Goal: Information Seeking & Learning: Check status

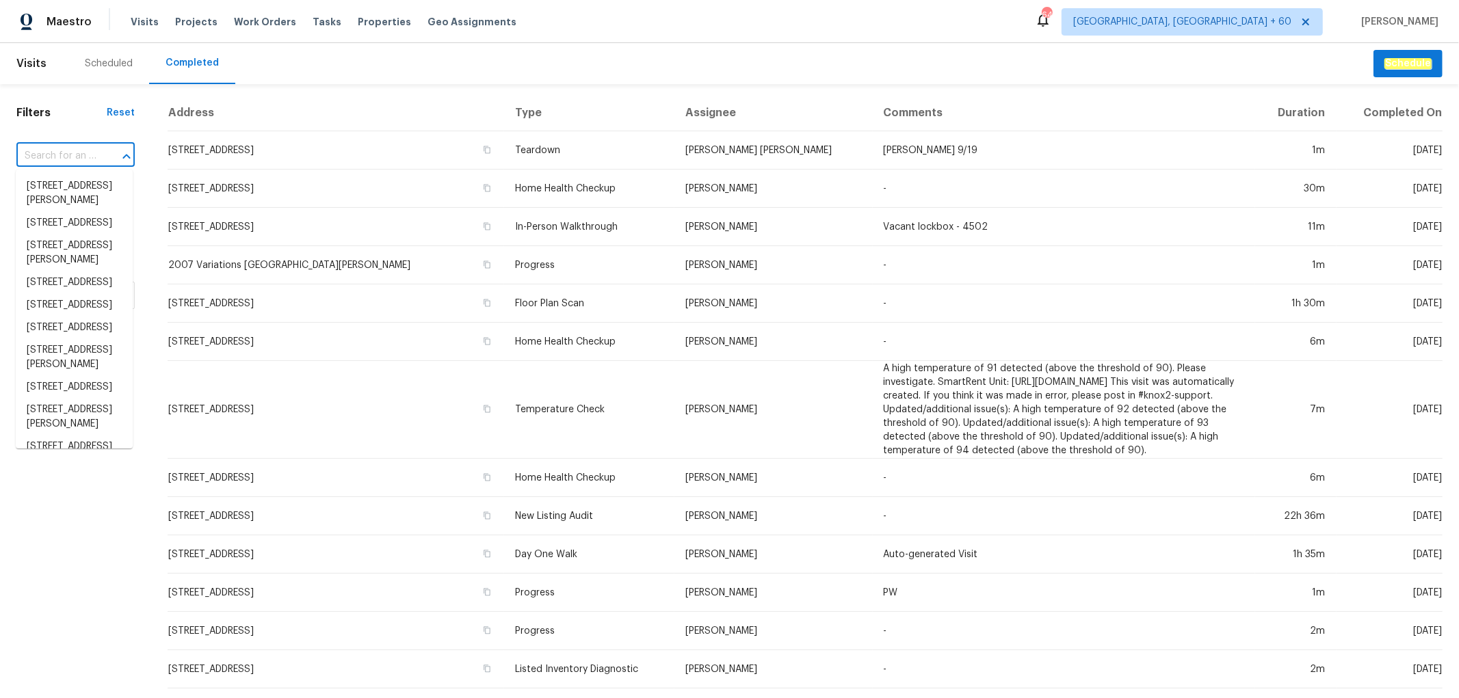
click at [60, 154] on input "text" at bounding box center [56, 156] width 80 height 21
paste input "[STREET_ADDRESS]"
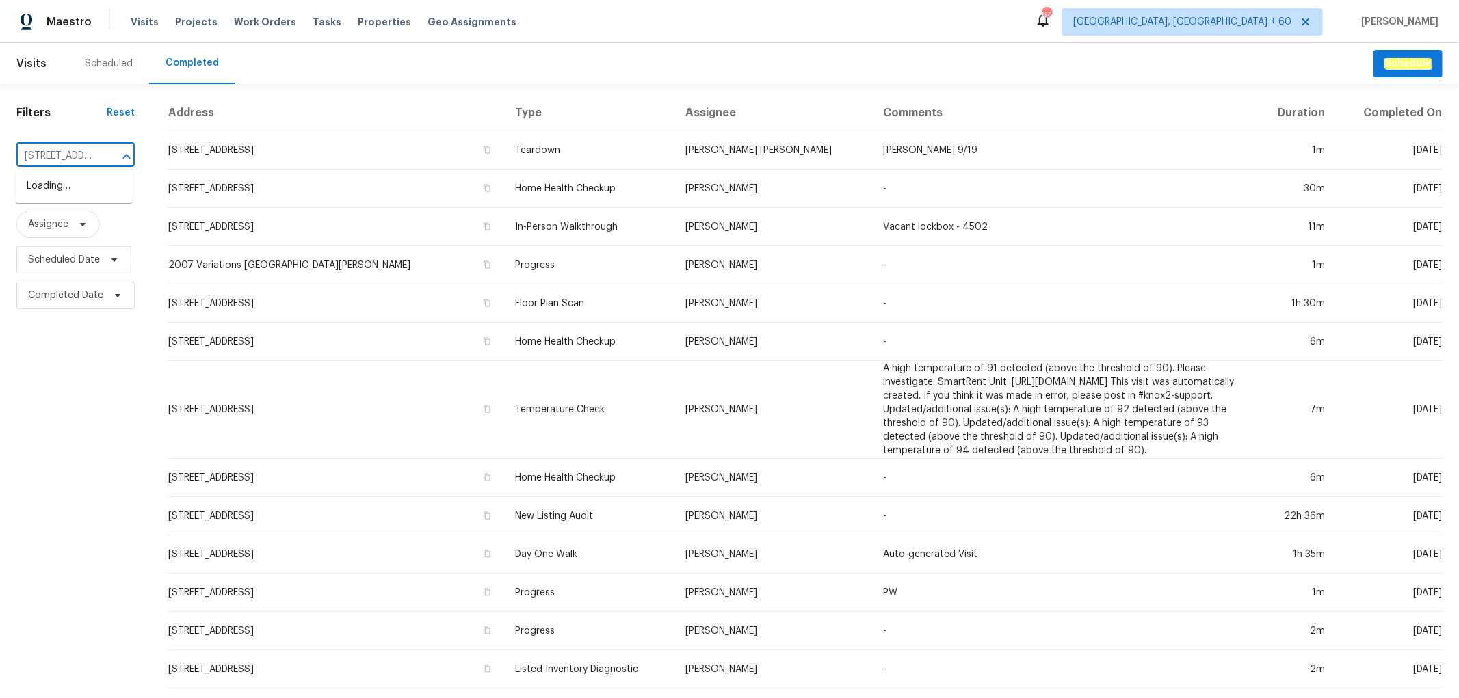
scroll to position [0, 125]
type input "[STREET_ADDRESS]"
click at [59, 188] on li "[STREET_ADDRESS]" at bounding box center [74, 186] width 117 height 23
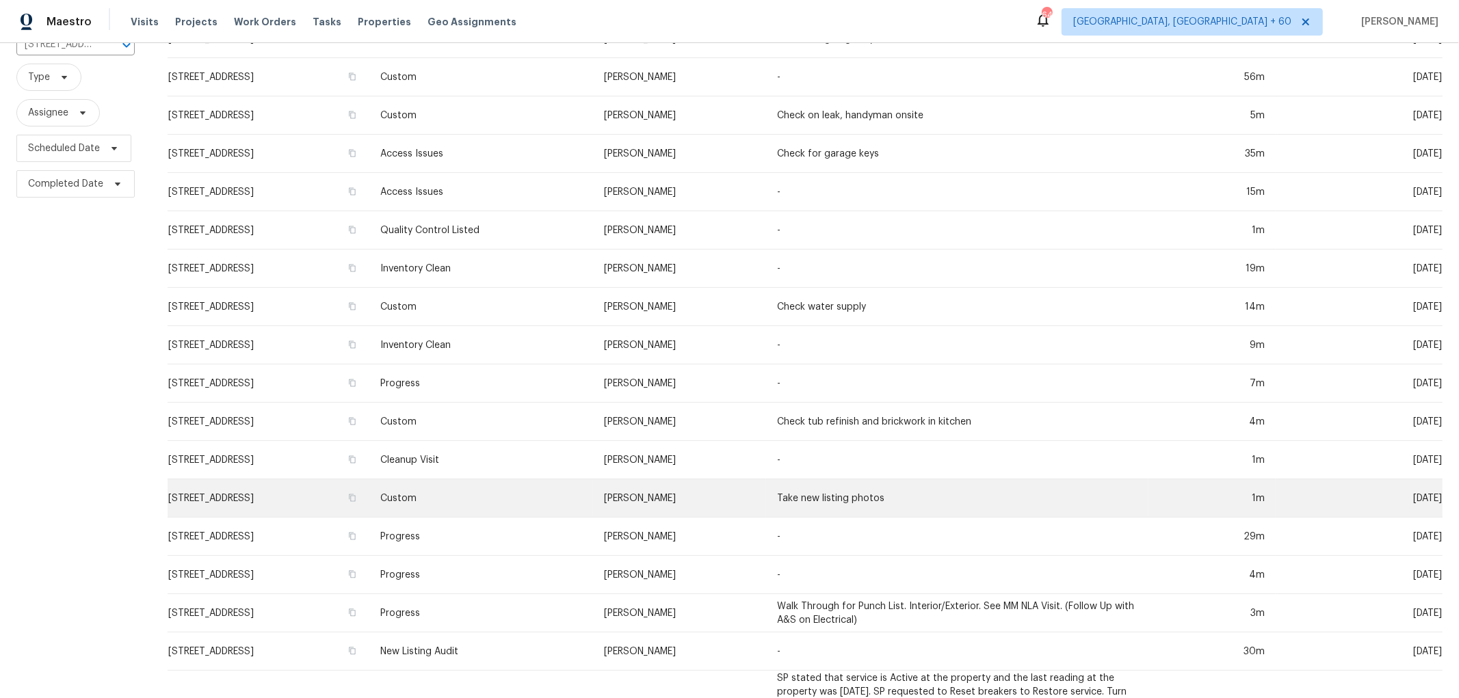
scroll to position [265, 0]
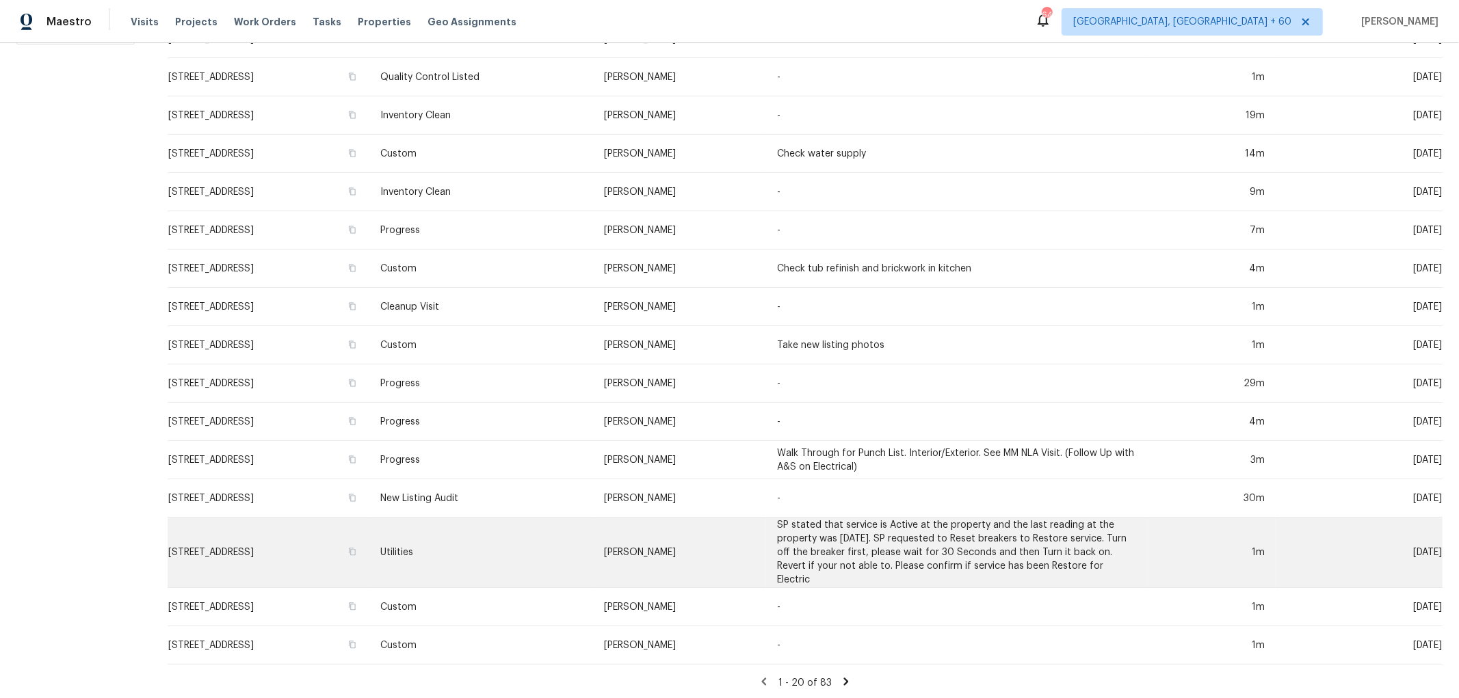
click at [593, 563] on td "Utilities" at bounding box center [481, 553] width 224 height 70
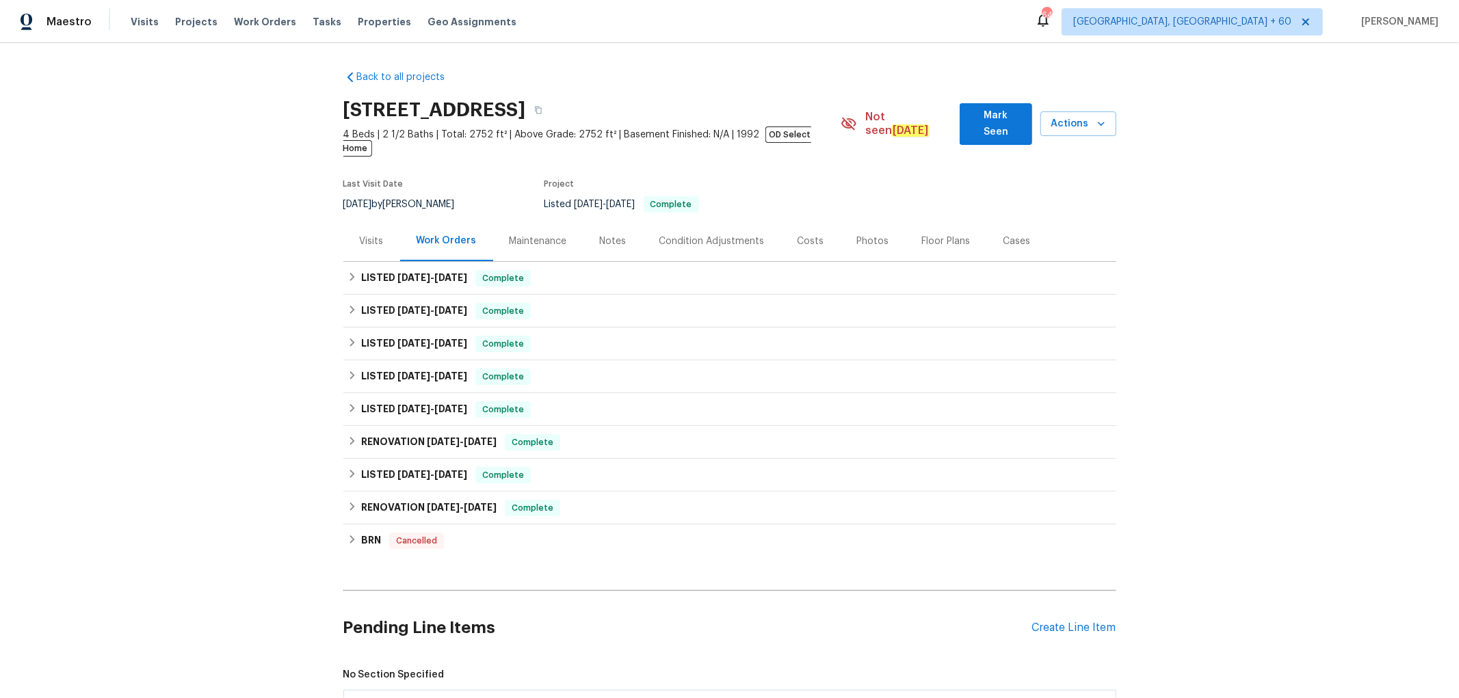
click at [872, 235] on div "Photos" at bounding box center [873, 242] width 32 height 14
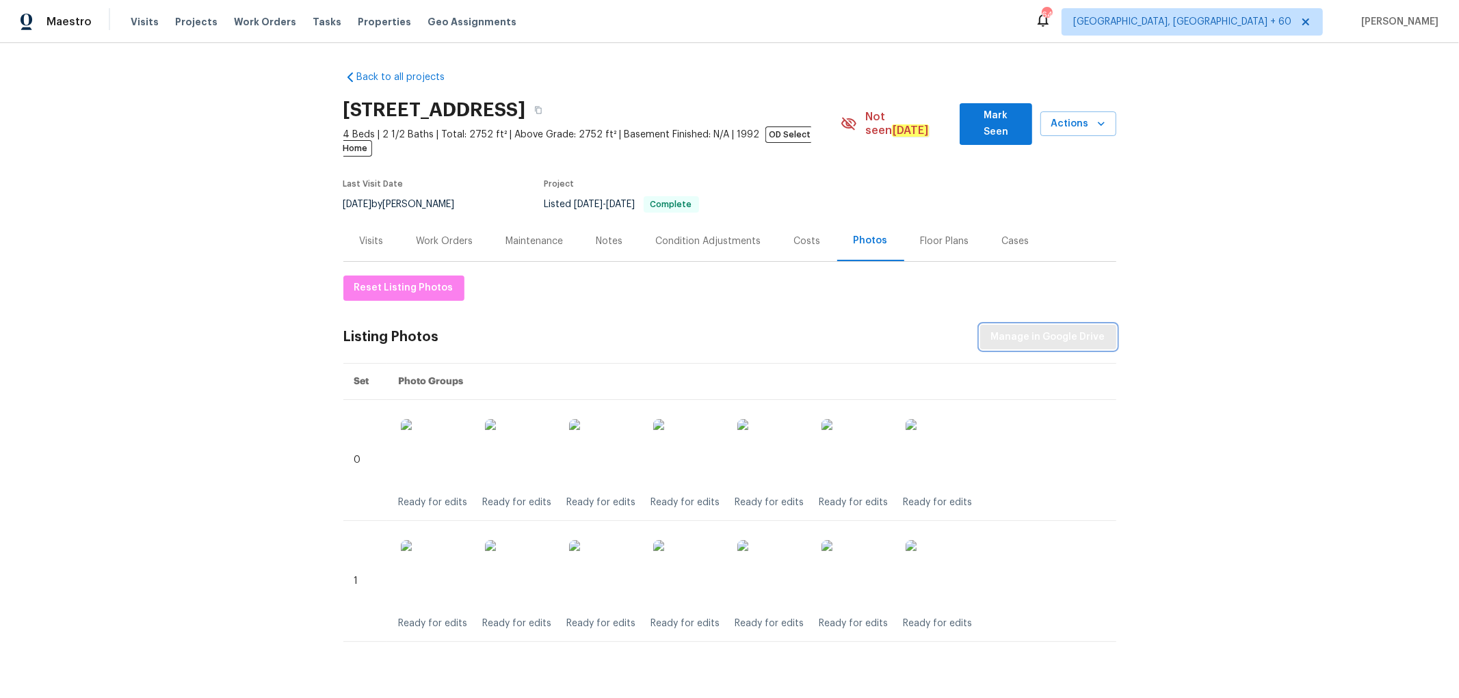
click at [1076, 329] on span "Manage in Google Drive" at bounding box center [1048, 337] width 114 height 17
click at [1070, 119] on span "Actions" at bounding box center [1078, 124] width 54 height 17
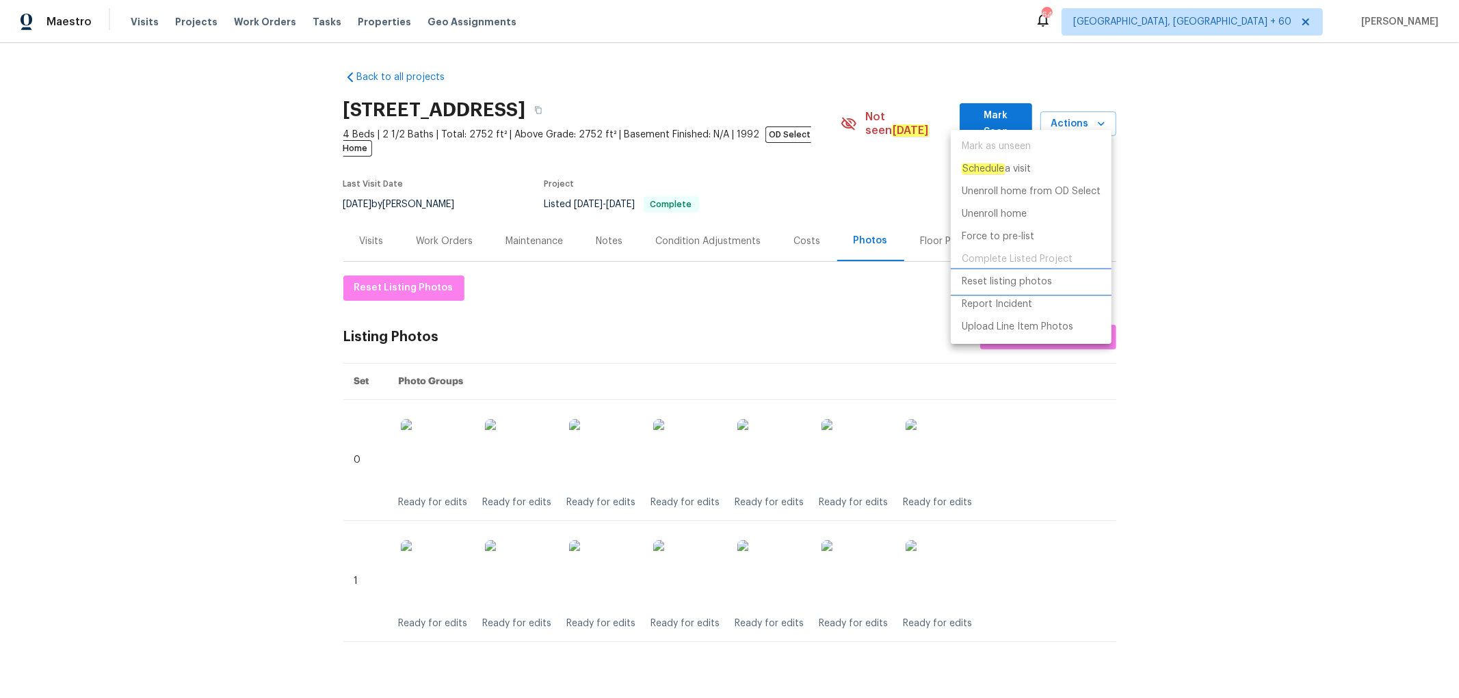
click at [1038, 283] on p "Reset listing photos" at bounding box center [1007, 282] width 90 height 14
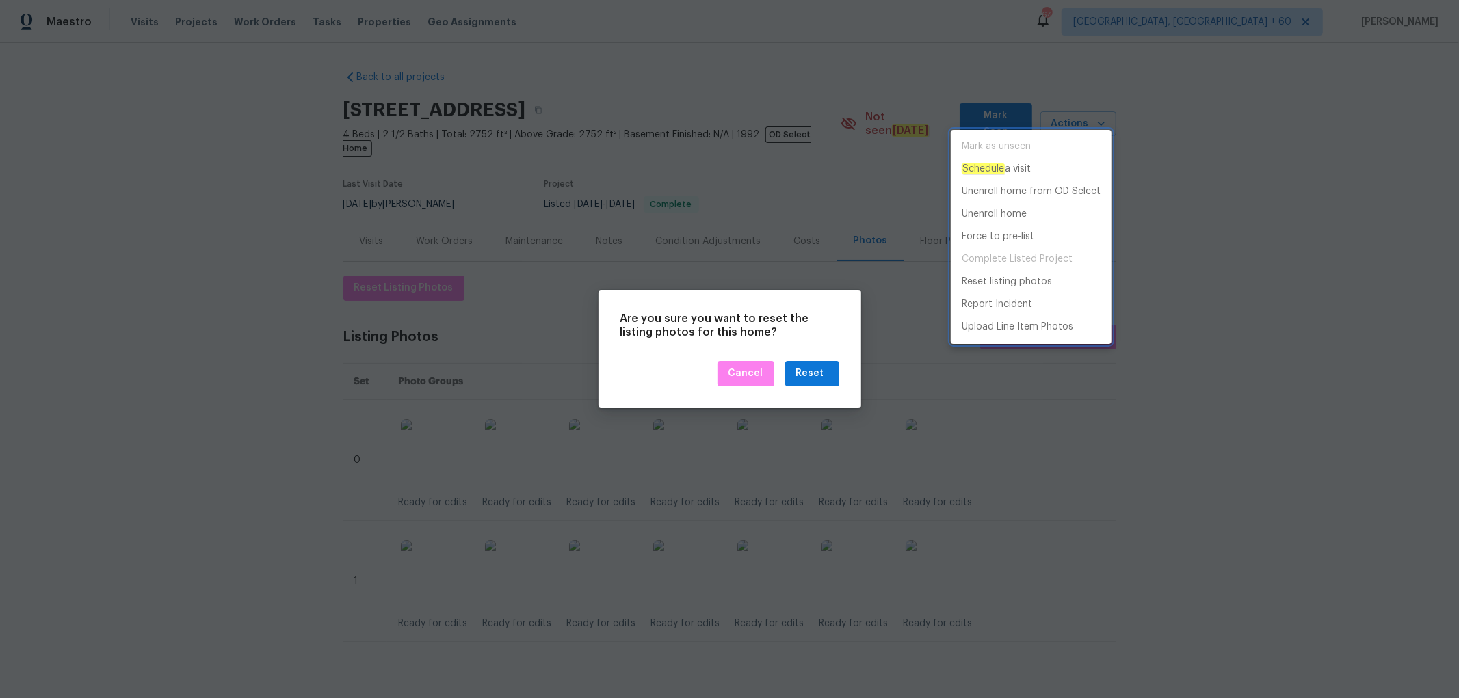
click at [818, 373] on div at bounding box center [729, 349] width 1459 height 698
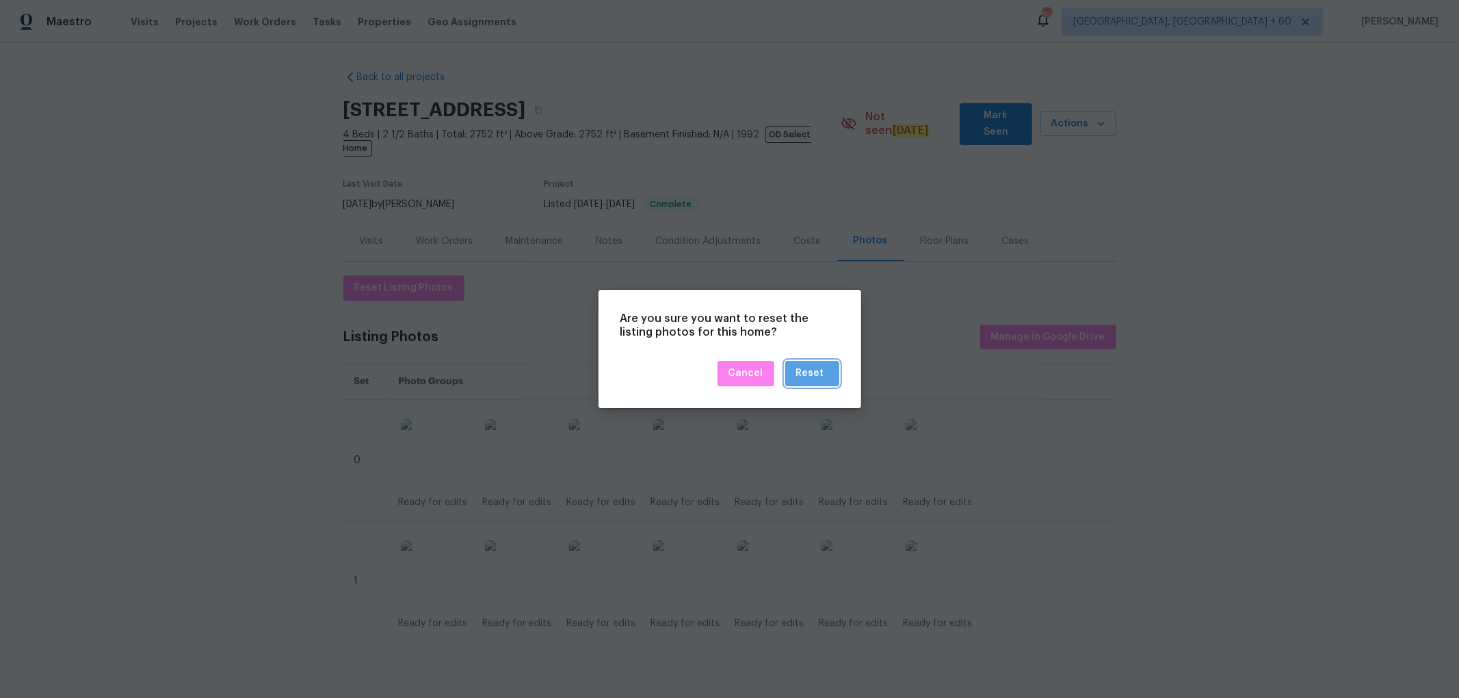
click at [816, 379] on div "Reset" at bounding box center [810, 373] width 28 height 17
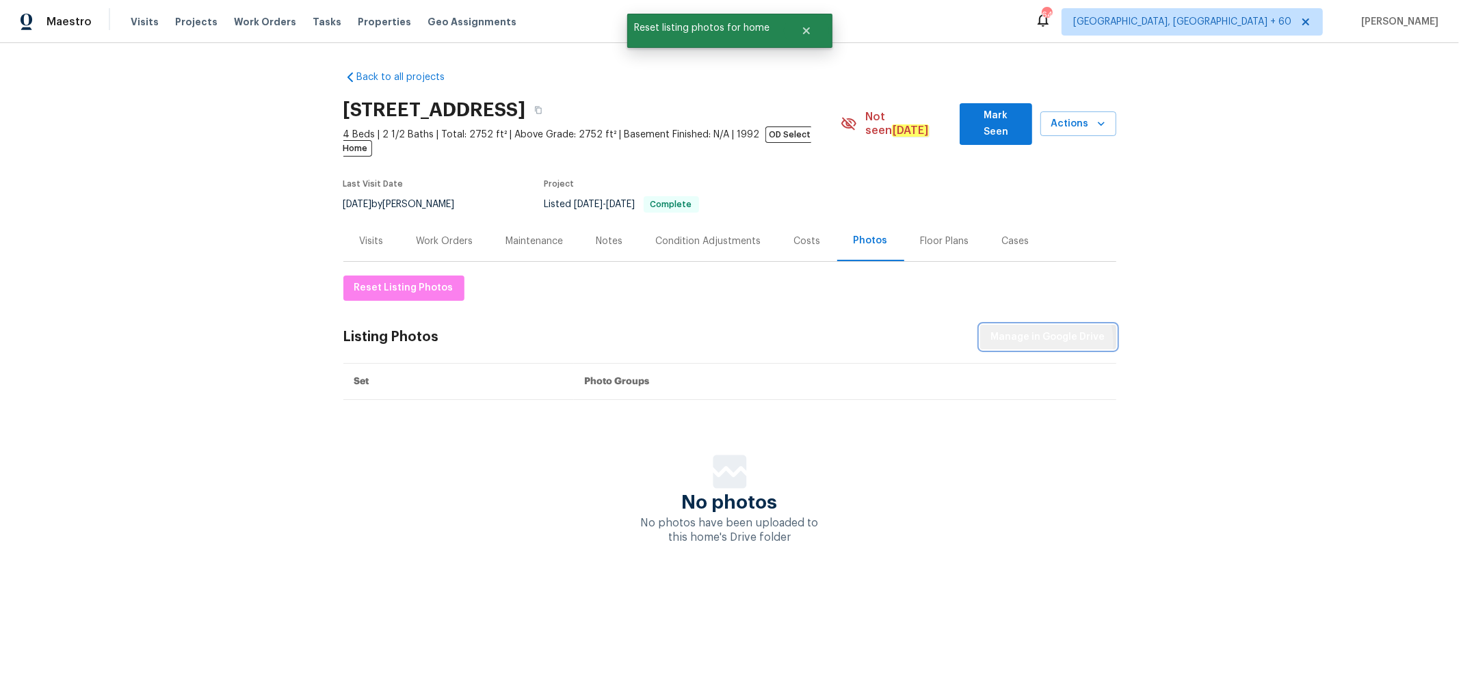
click at [1036, 330] on span "Manage in Google Drive" at bounding box center [1048, 337] width 114 height 17
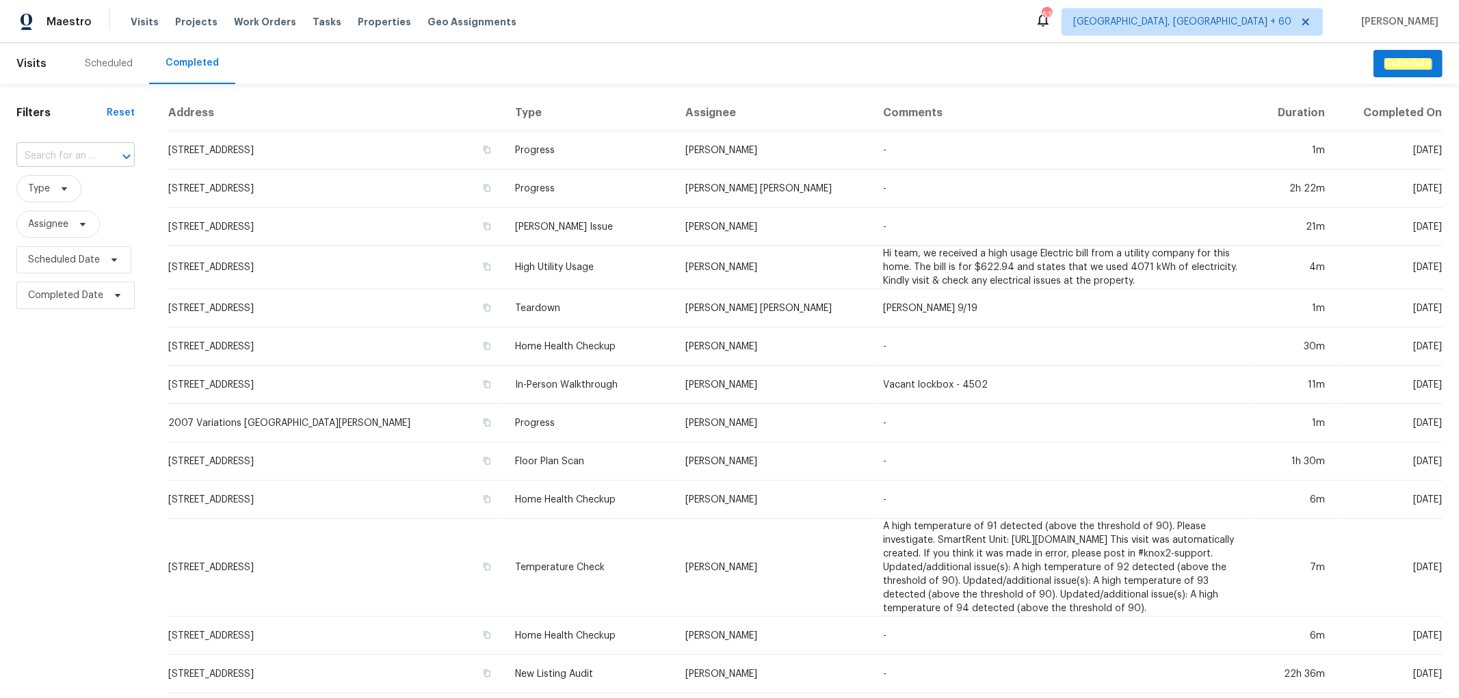
click at [83, 154] on input "text" at bounding box center [56, 156] width 80 height 21
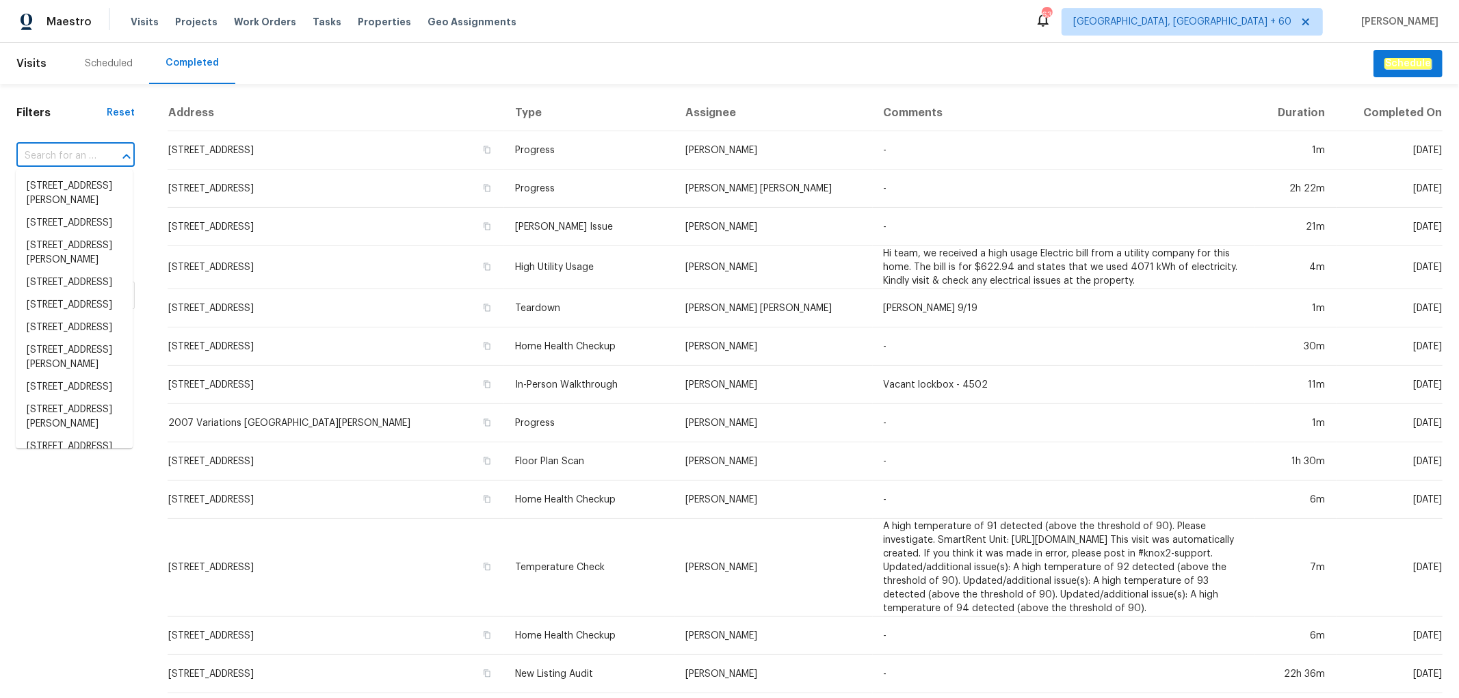
paste input "130 Ashley Oaks Dr, McDonough, GA 30253"
type input "130 Ashley Oaks Dr, McDonough, GA 30253"
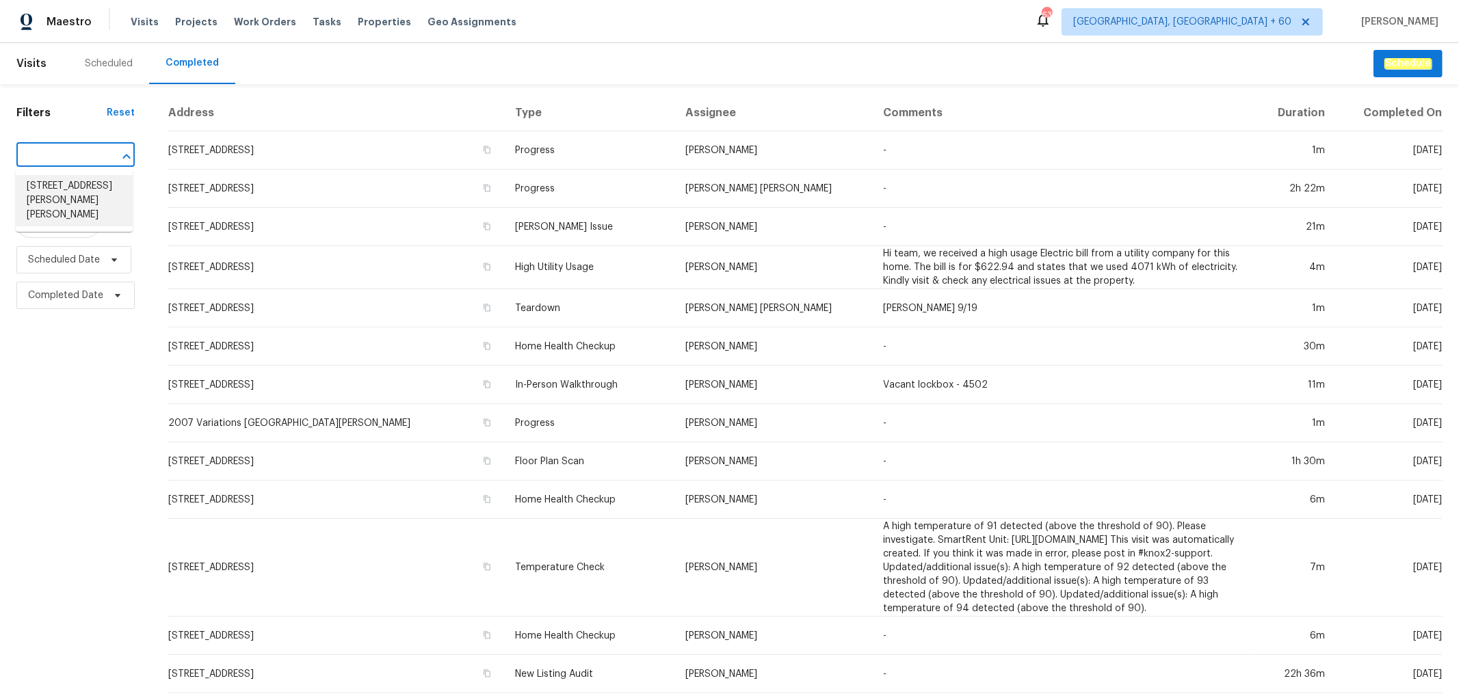
click at [69, 210] on li "130 Ashley Oaks Dr, McDonough, GA 30253" at bounding box center [74, 200] width 117 height 51
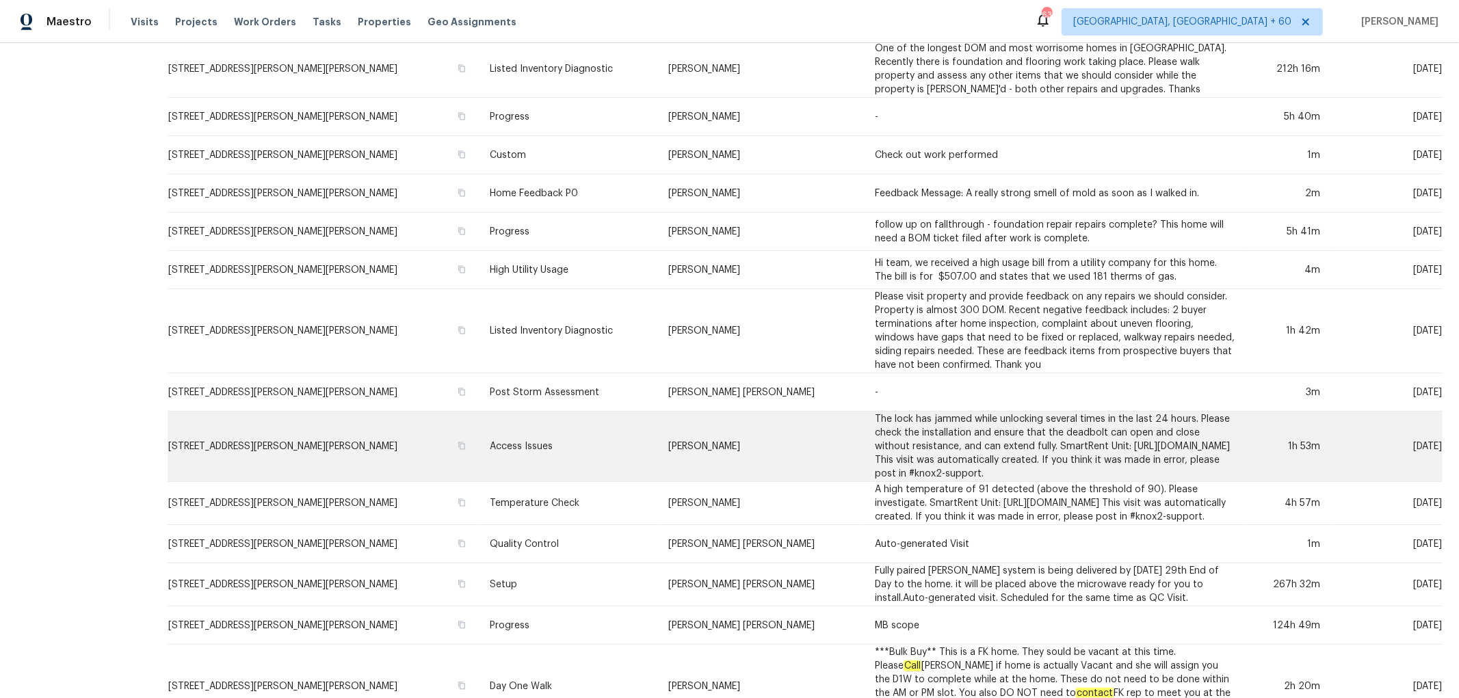
scroll to position [380, 0]
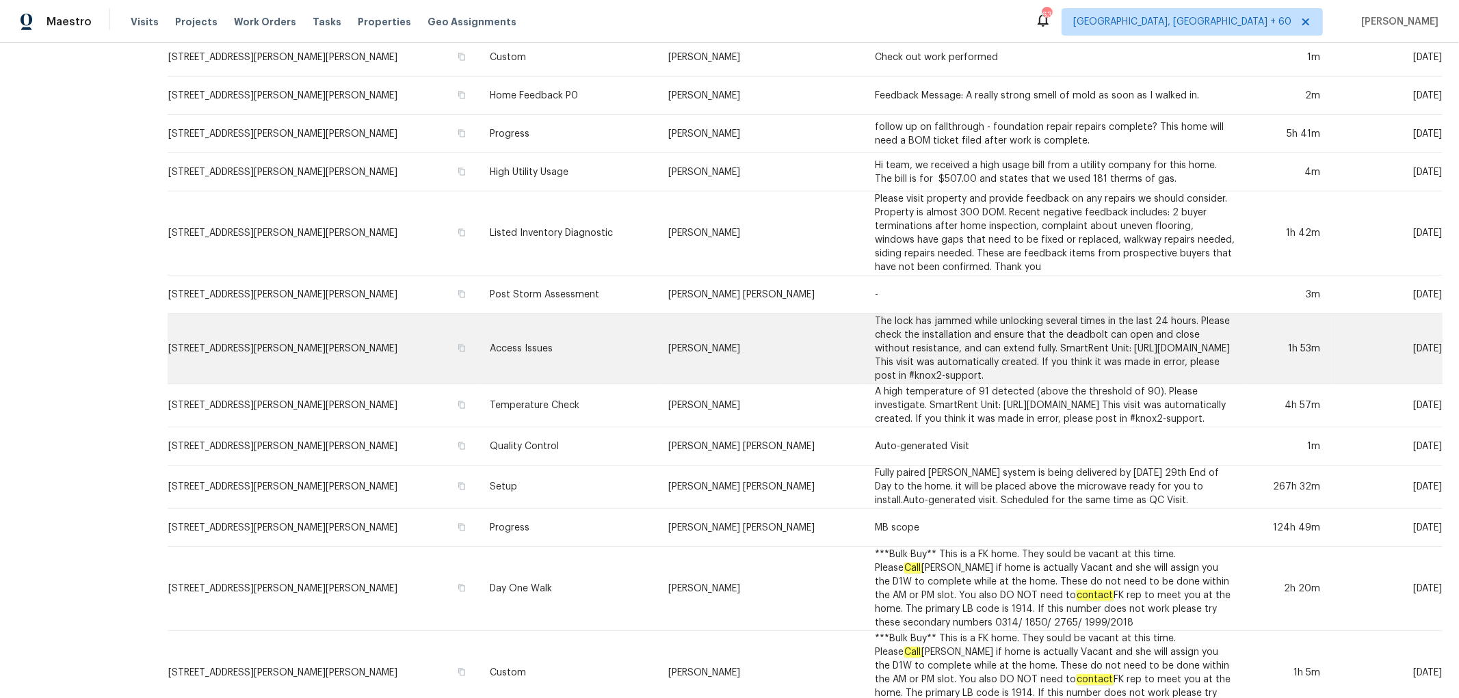
click at [594, 332] on td "Access Issues" at bounding box center [568, 349] width 179 height 70
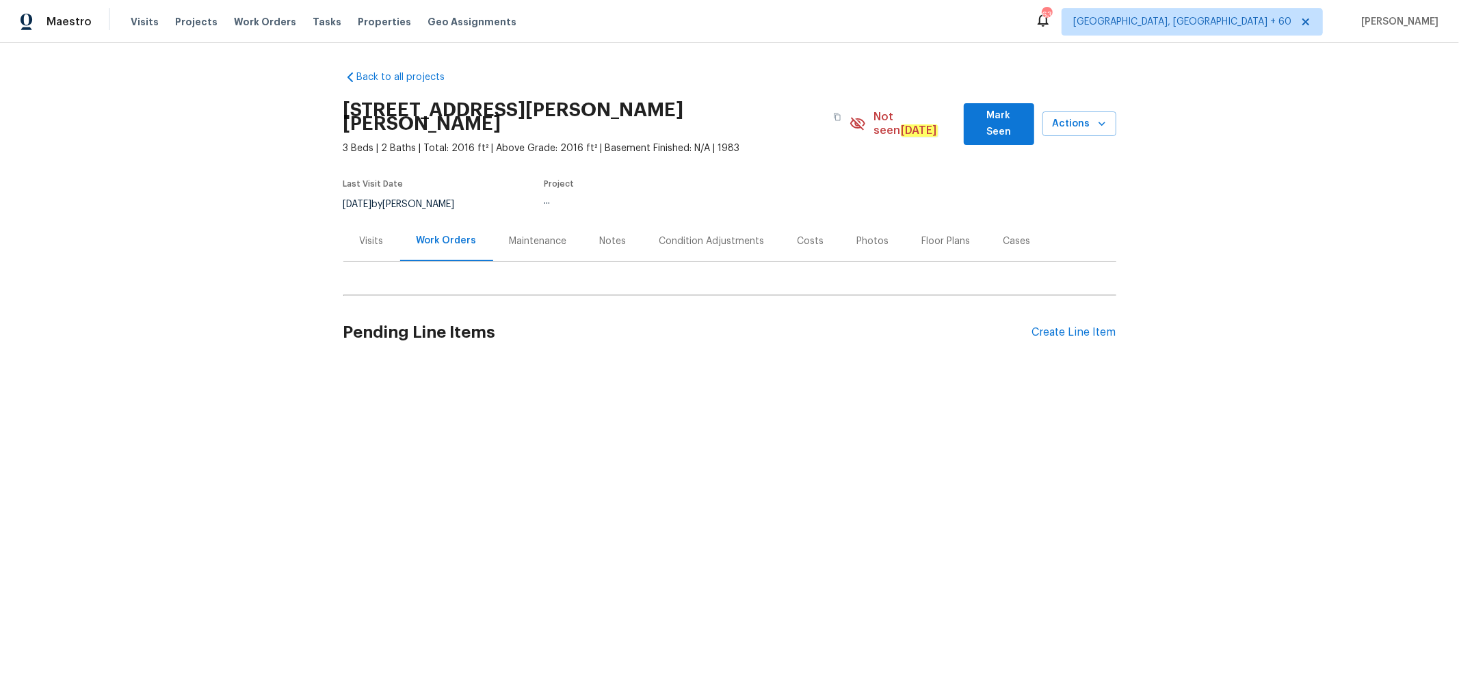
click at [857, 235] on div "Photos" at bounding box center [873, 242] width 32 height 14
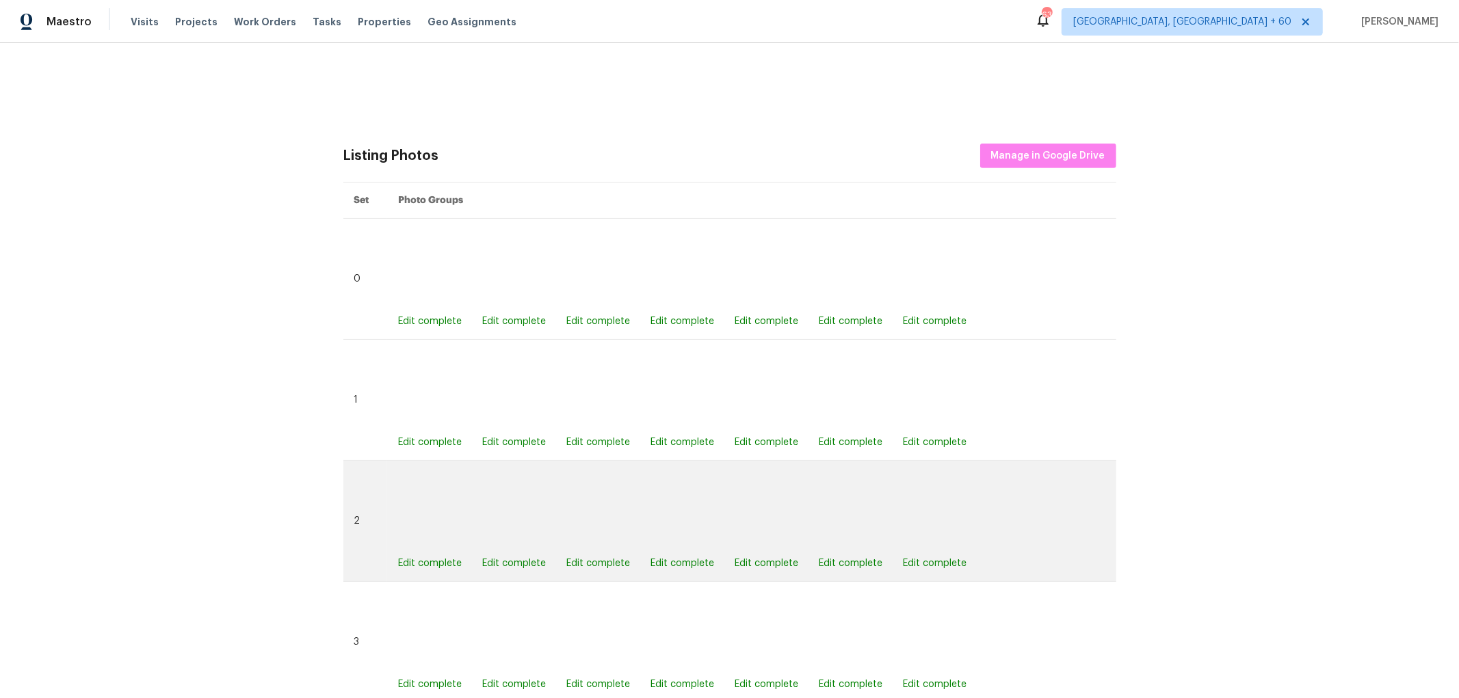
scroll to position [532, 0]
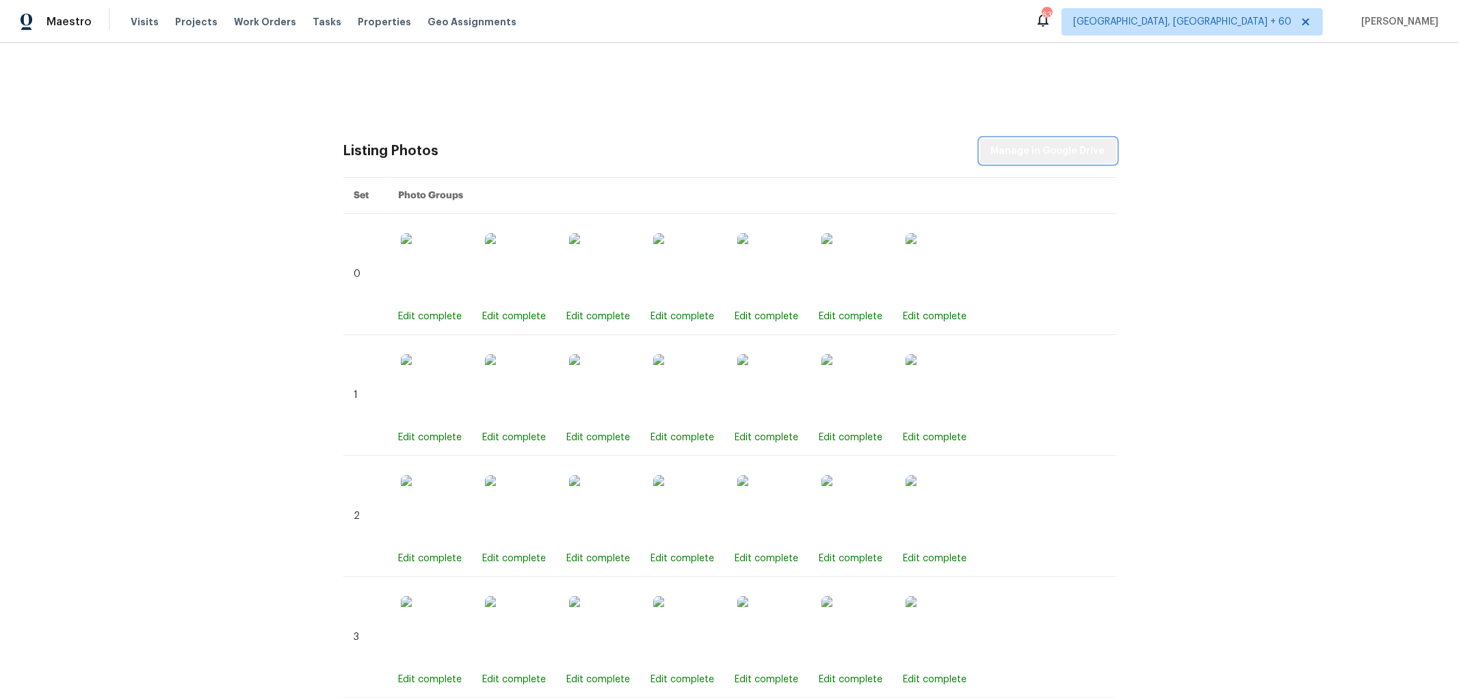
click at [1054, 143] on span "Manage in Google Drive" at bounding box center [1048, 151] width 114 height 17
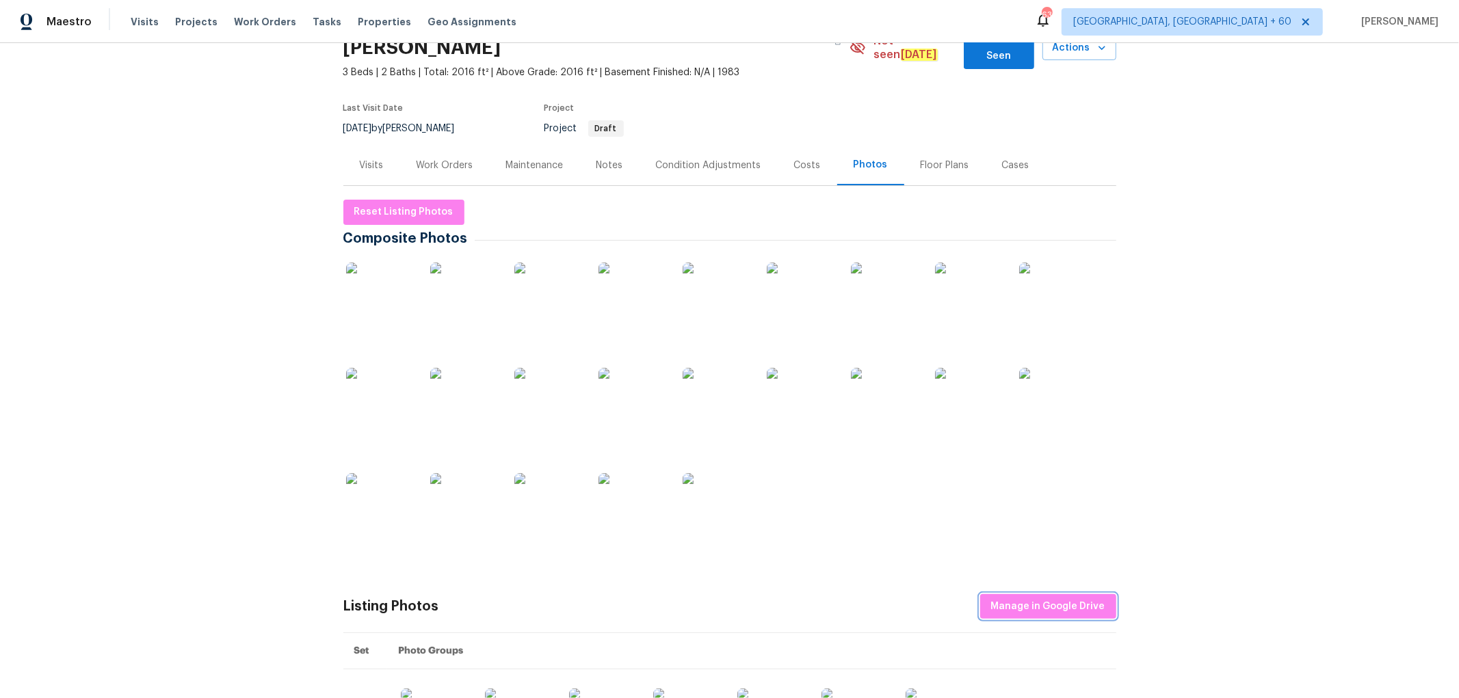
scroll to position [0, 0]
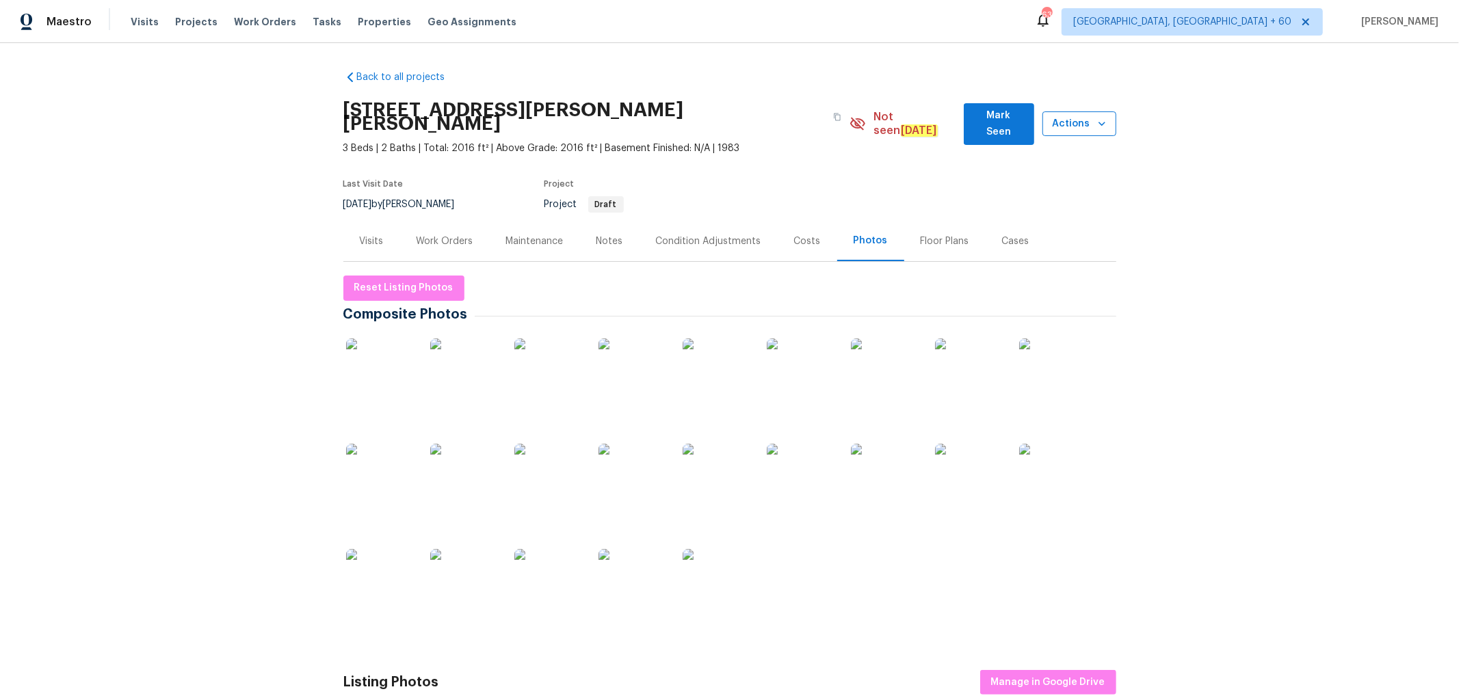
click at [1079, 116] on span "Actions" at bounding box center [1080, 124] width 52 height 17
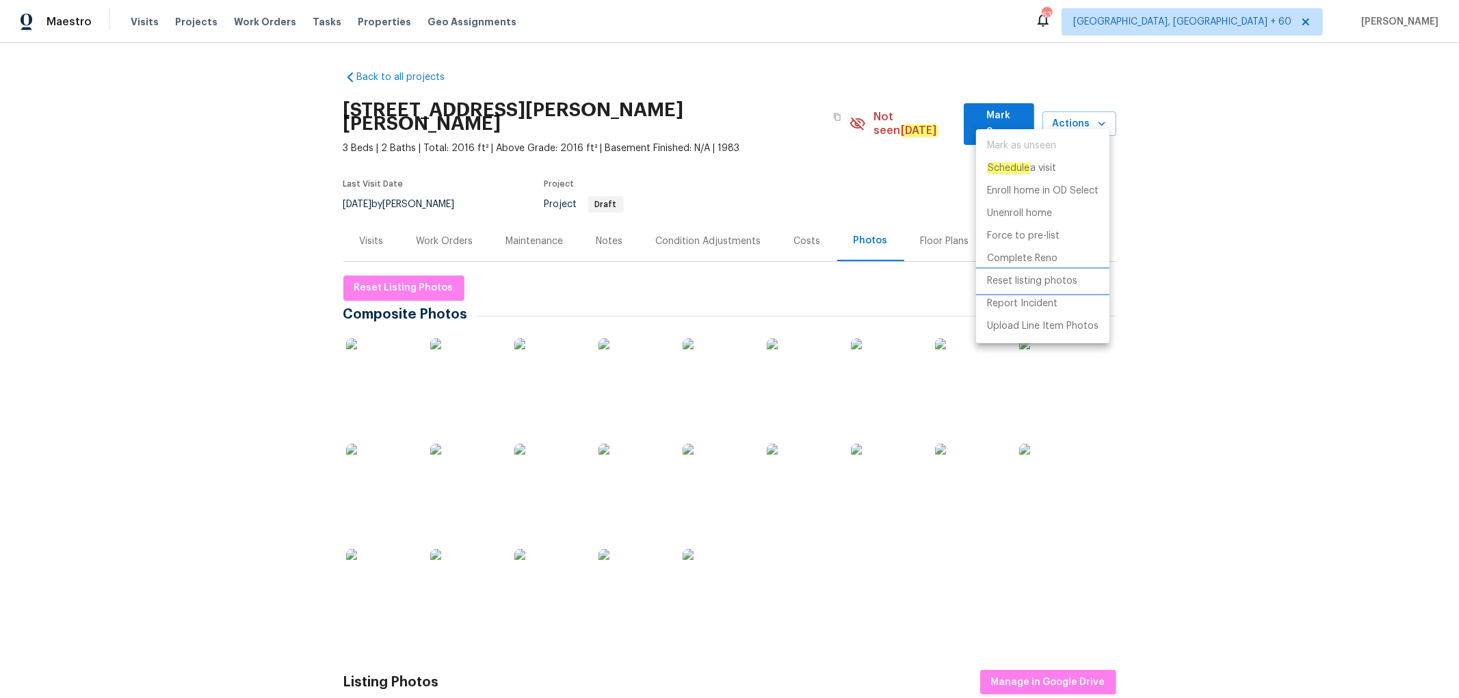
click at [1051, 281] on p "Reset listing photos" at bounding box center [1032, 281] width 90 height 14
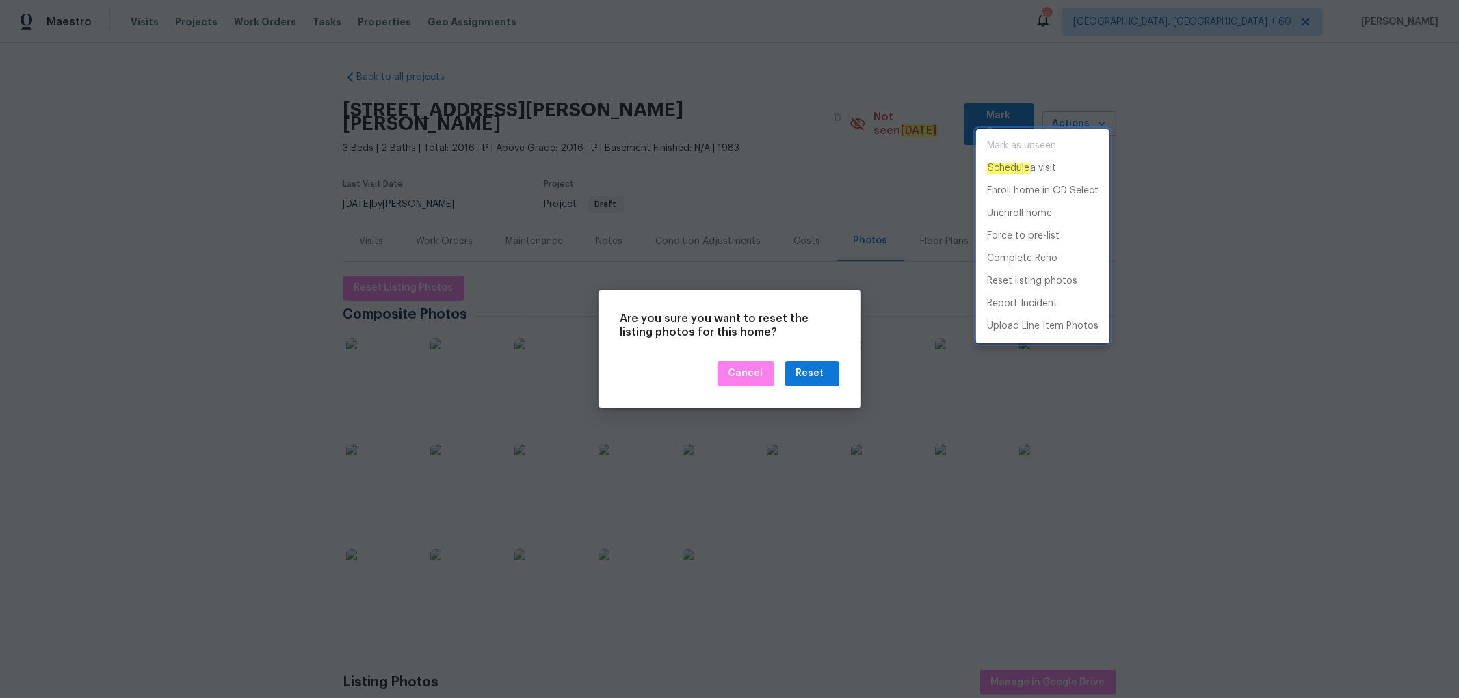
click at [814, 378] on div at bounding box center [729, 349] width 1459 height 698
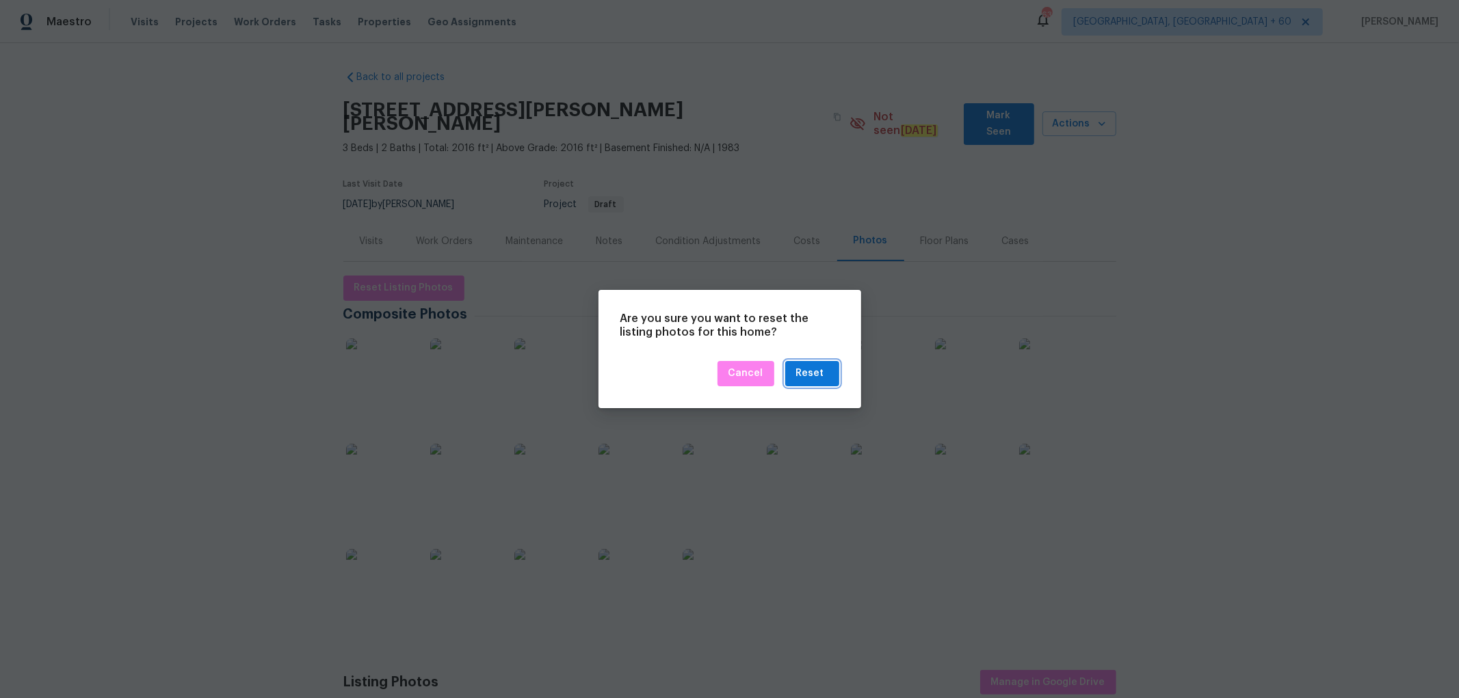
click at [811, 375] on div "Reset" at bounding box center [810, 373] width 28 height 17
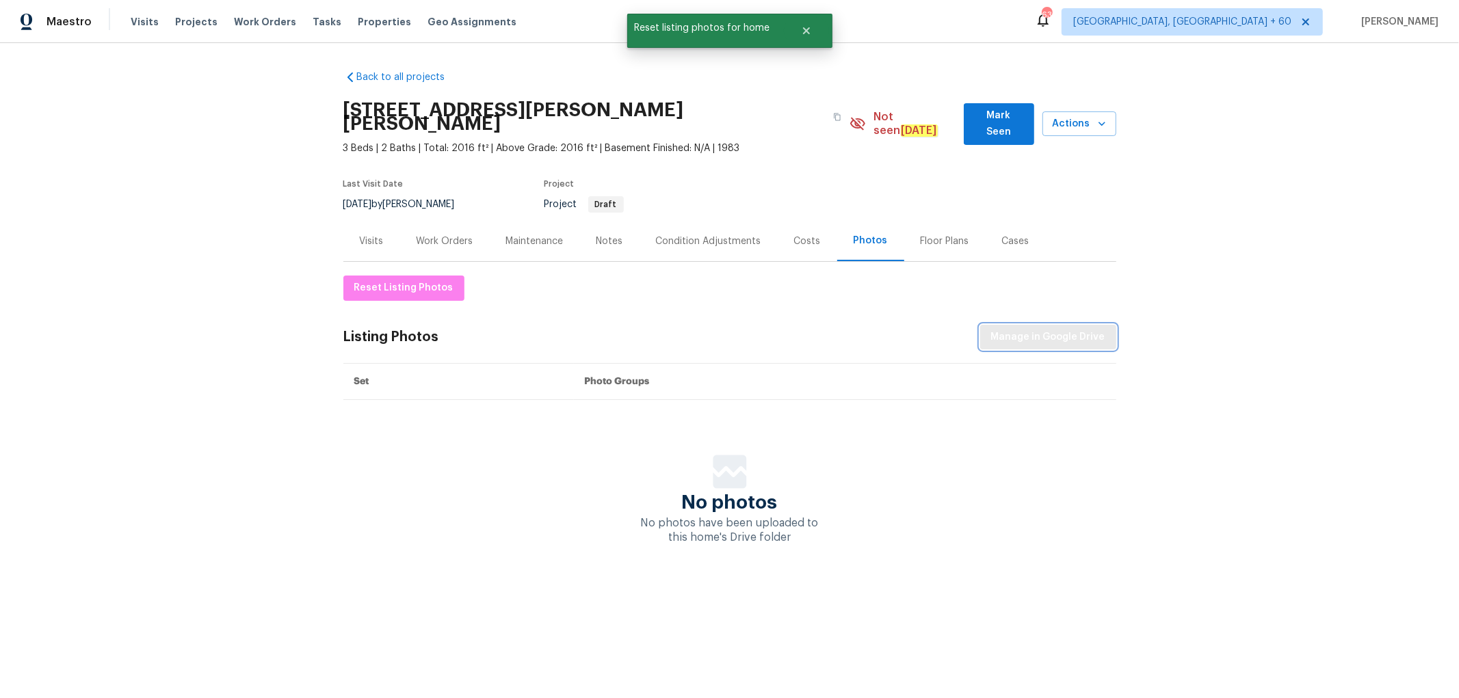
click at [1064, 329] on span "Manage in Google Drive" at bounding box center [1048, 337] width 114 height 17
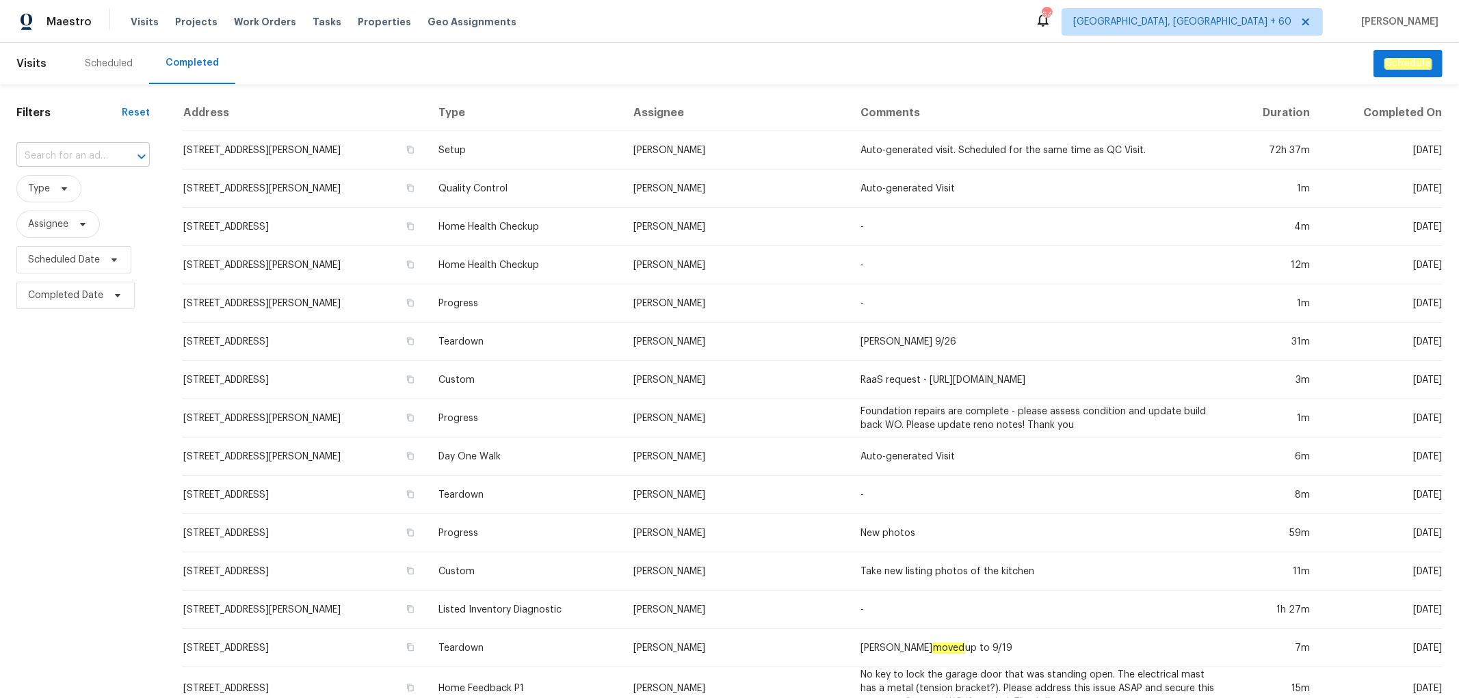
click at [66, 157] on input "text" at bounding box center [63, 156] width 95 height 21
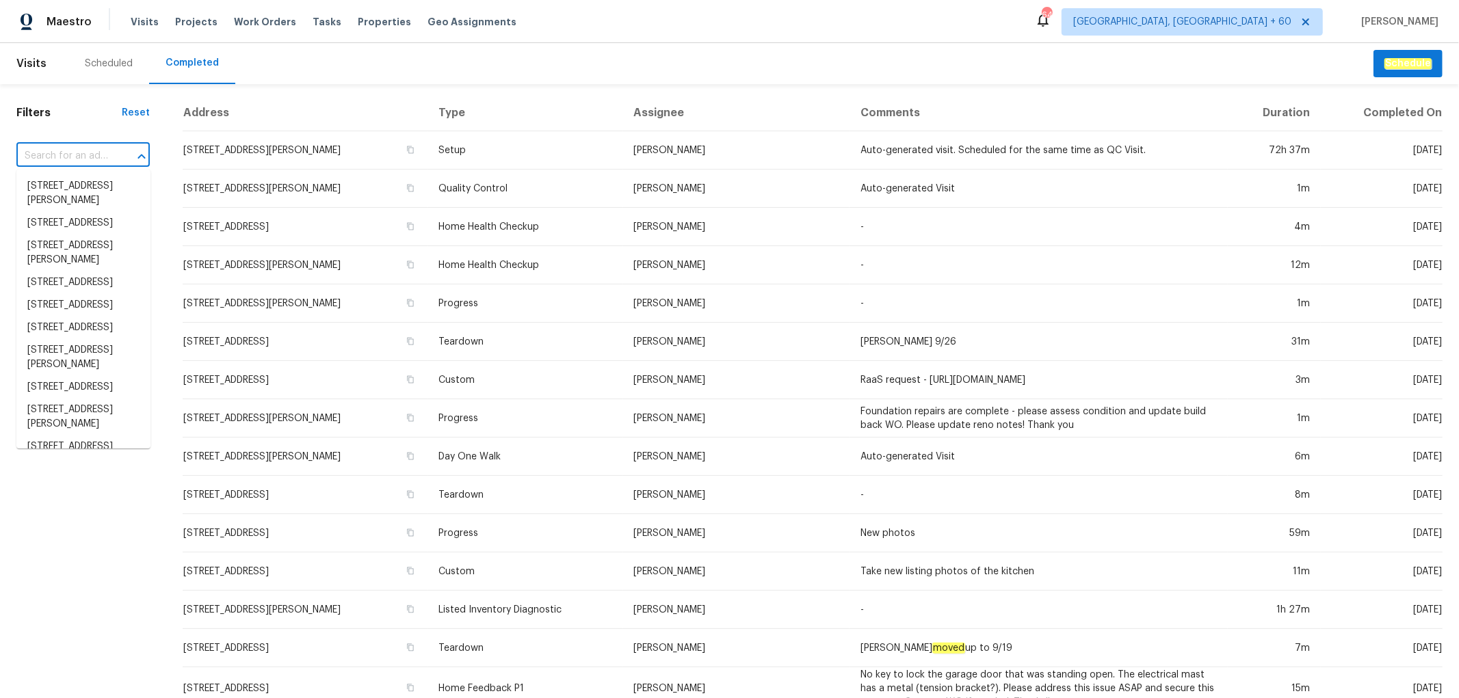
paste input "[STREET_ADDRESS][PERSON_NAME]"
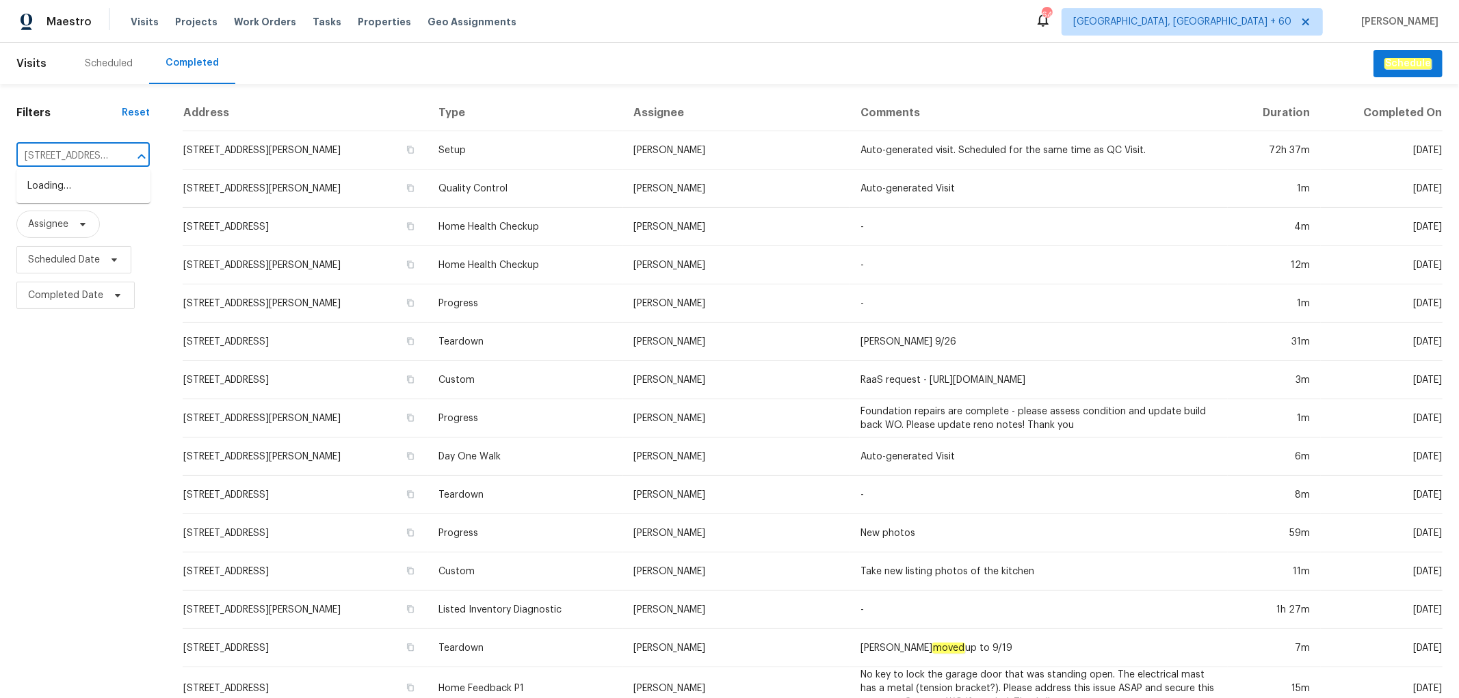
scroll to position [0, 89]
type input "[STREET_ADDRESS][PERSON_NAME]"
click at [59, 196] on li "[STREET_ADDRESS][PERSON_NAME]" at bounding box center [83, 193] width 134 height 37
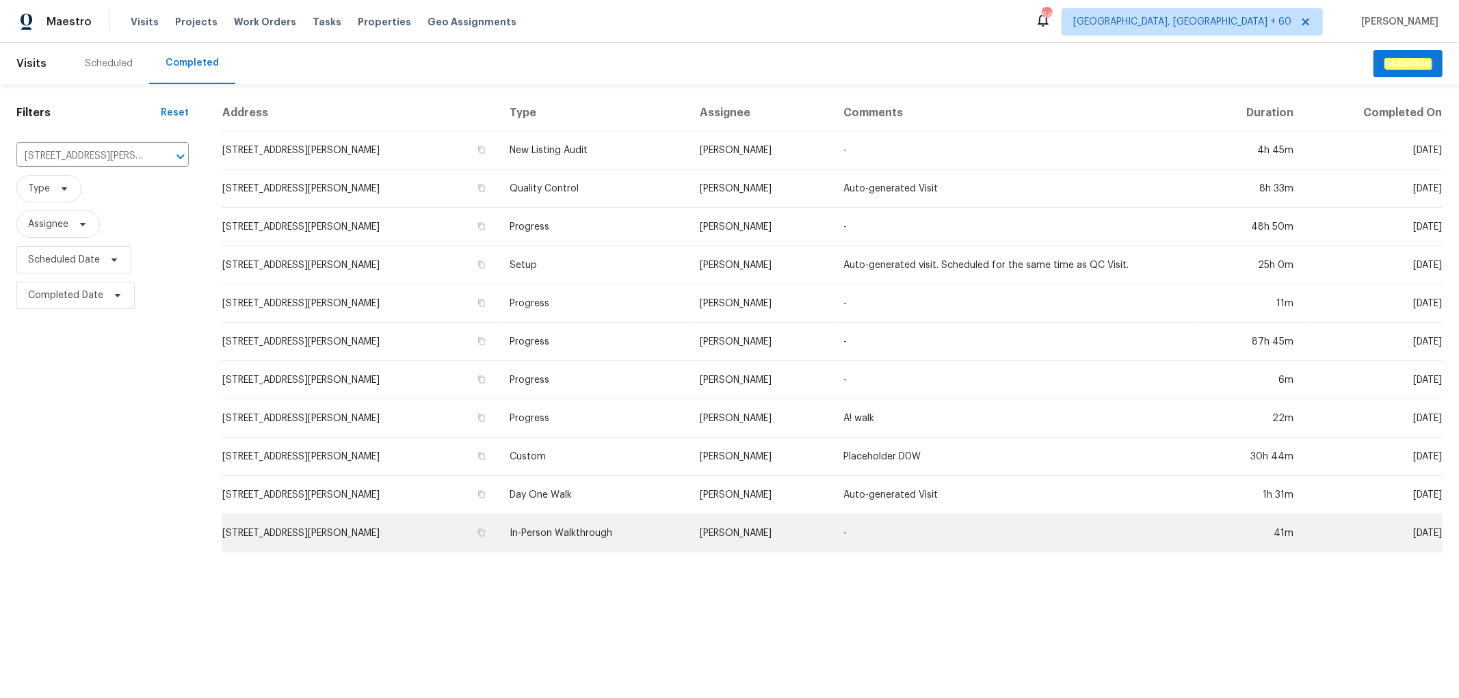
click at [631, 527] on td "In-Person Walkthrough" at bounding box center [594, 533] width 190 height 38
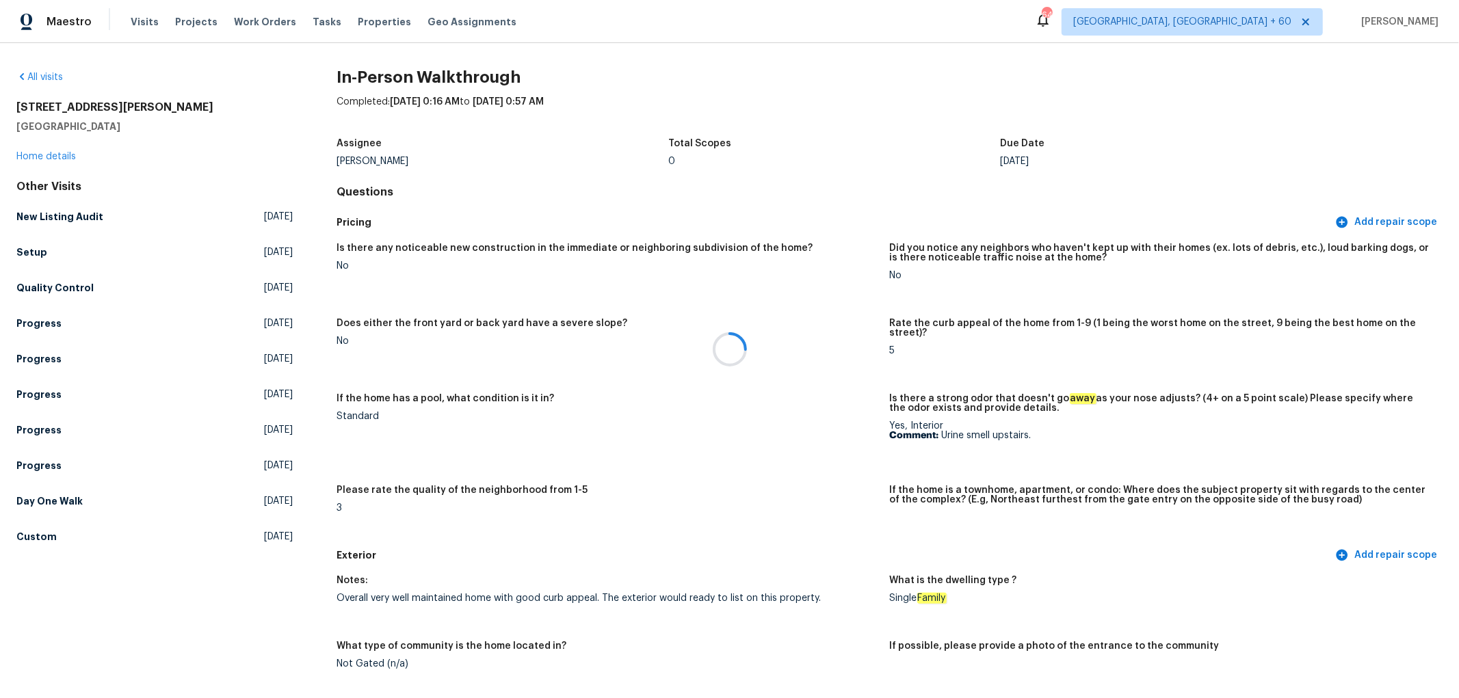
click at [1082, 276] on div at bounding box center [729, 349] width 1459 height 698
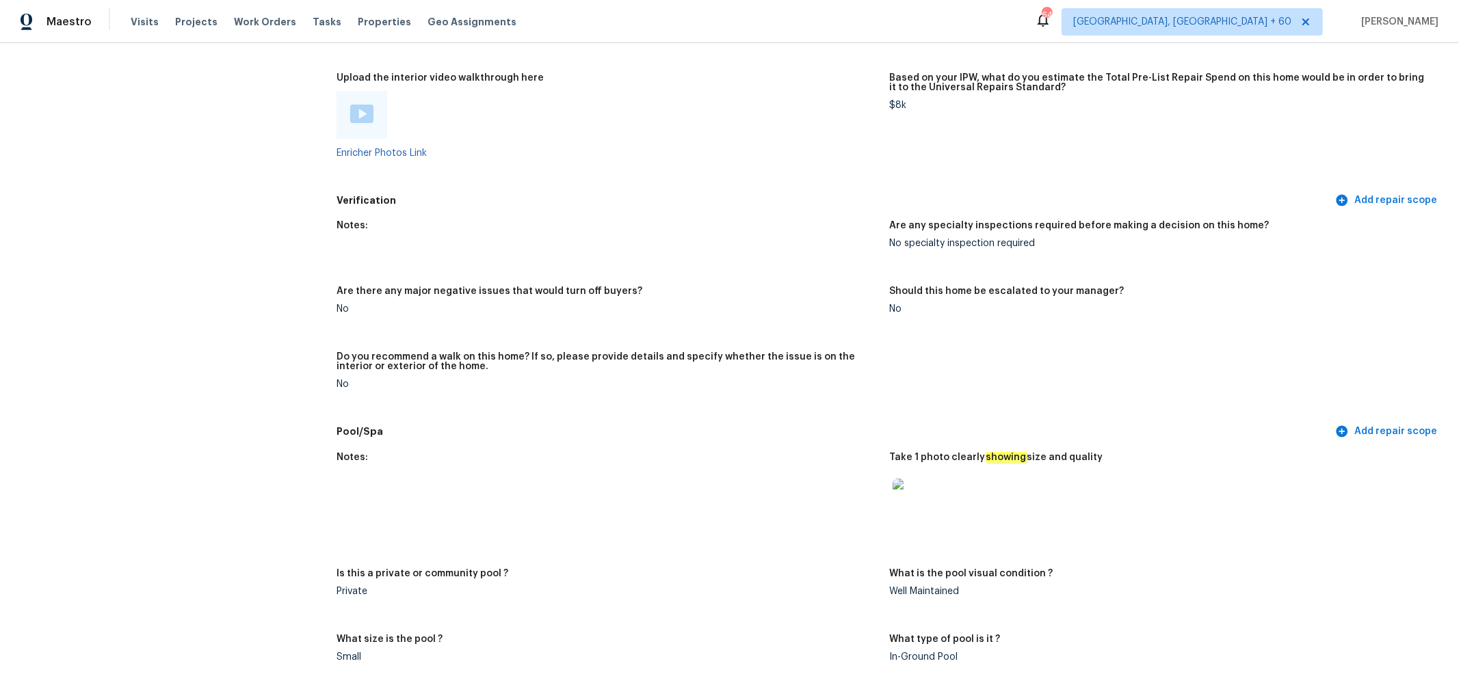
scroll to position [189, 0]
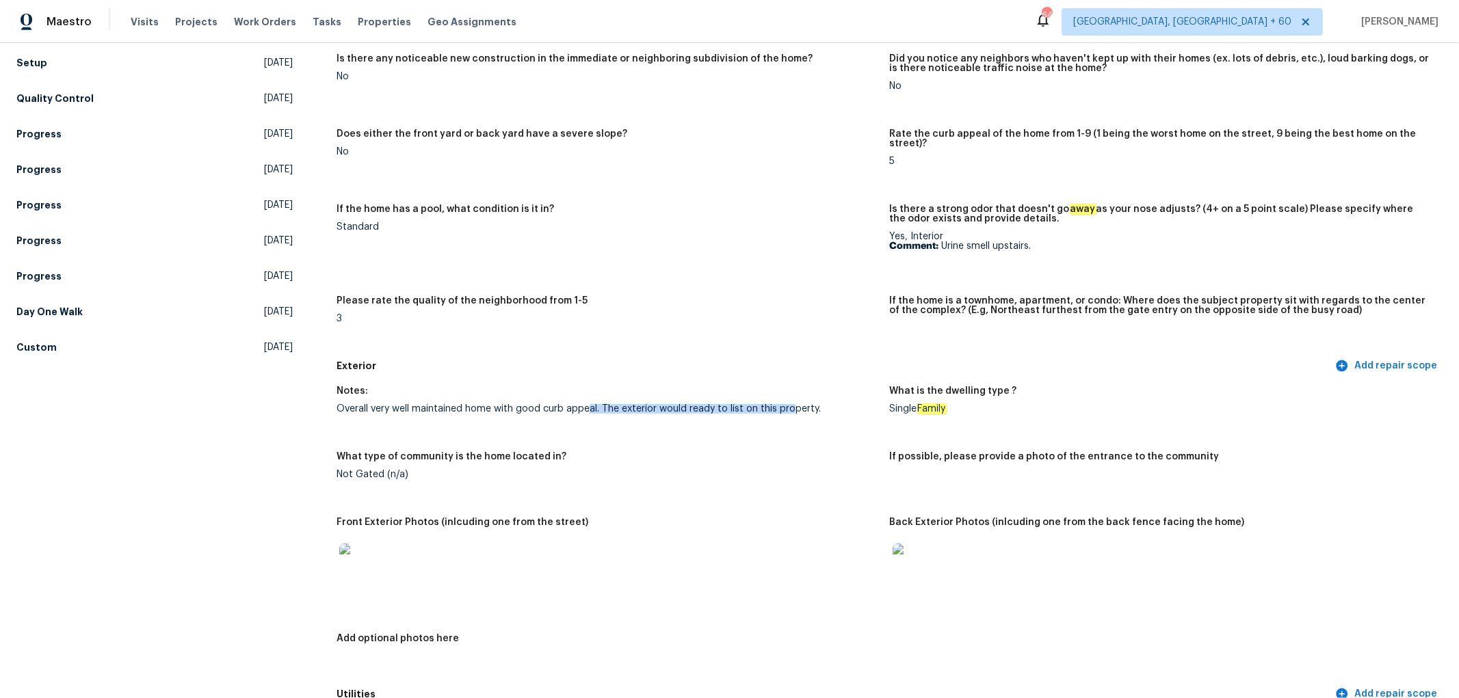
drag, startPoint x: 685, startPoint y: 408, endPoint x: 785, endPoint y: 406, distance: 99.2
click at [785, 406] on div "Overall very well maintained home with good curb appeal. The exterior would rea…" at bounding box center [608, 409] width 542 height 10
click at [856, 417] on figure "Notes: Overall very well maintained home with good curb appeal. The exterior wo…" at bounding box center [613, 411] width 553 height 49
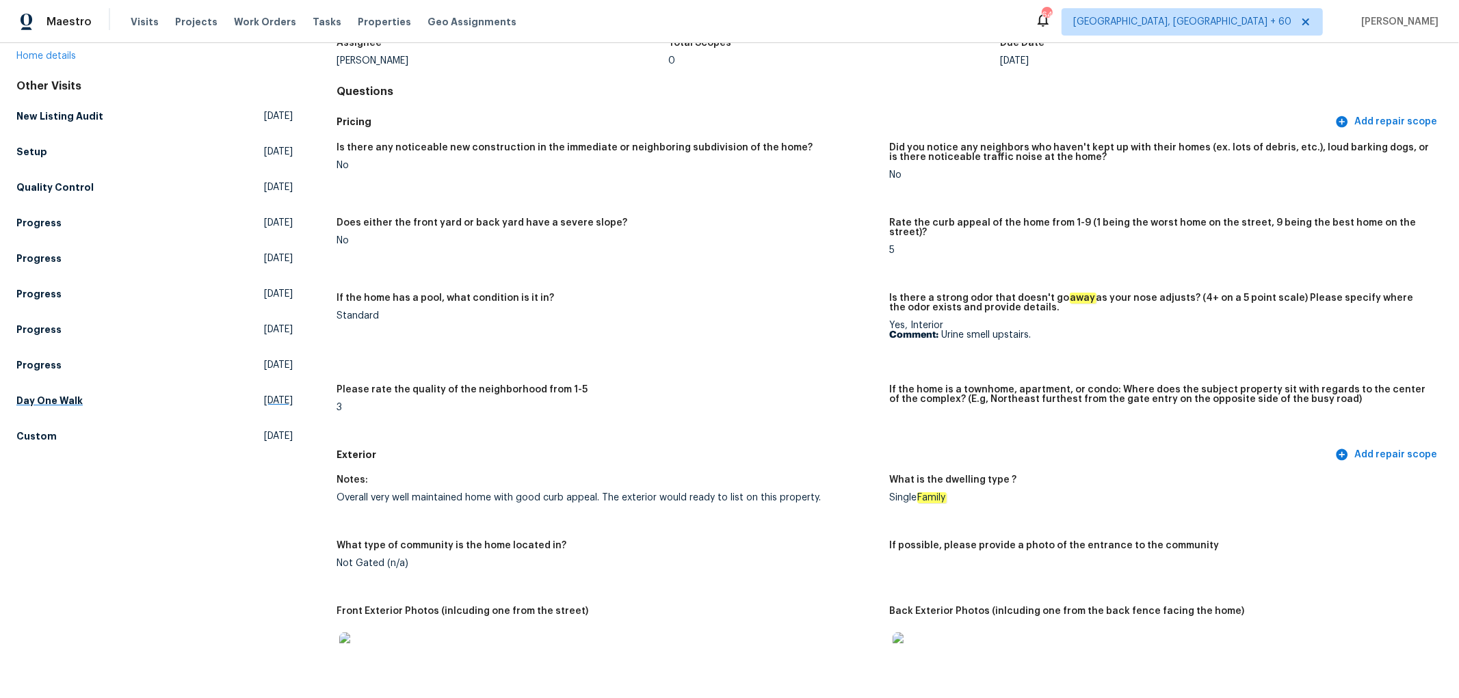
scroll to position [76, 0]
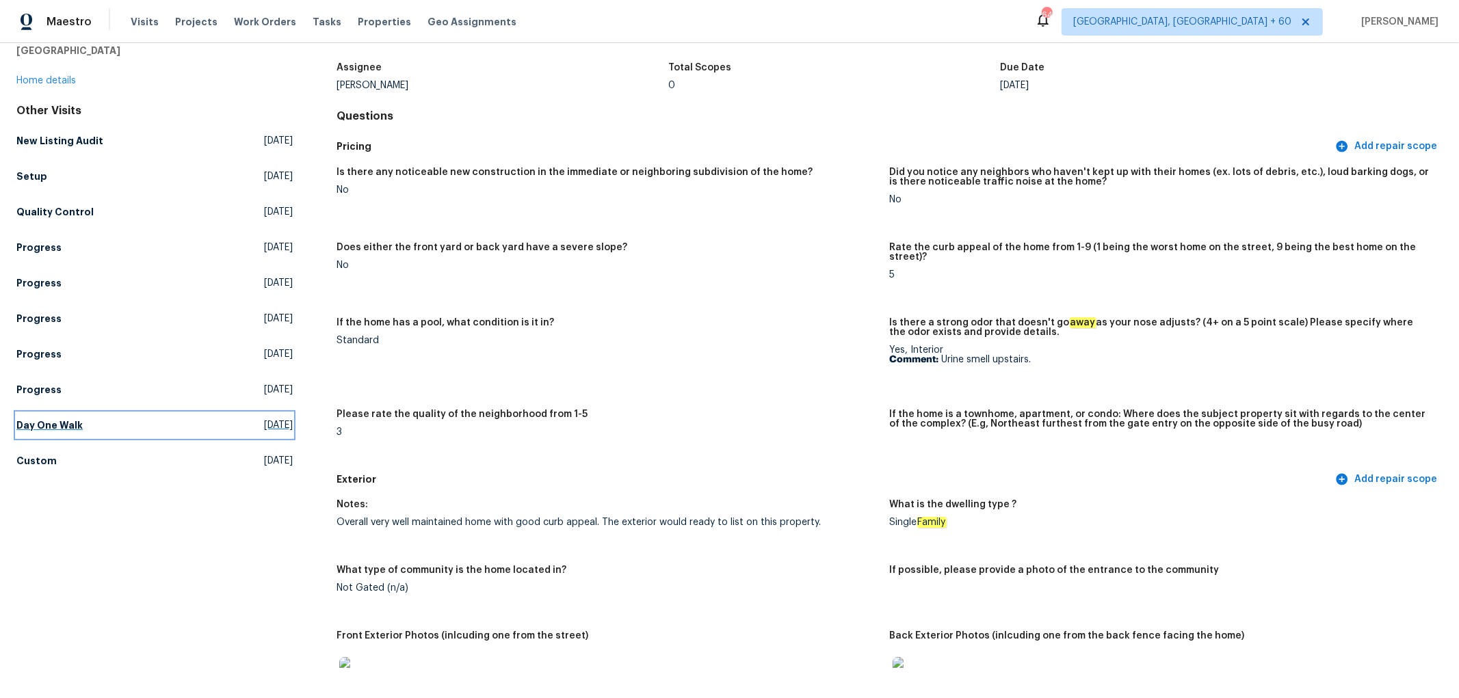
click at [89, 413] on link "Day One Walk [DATE]" at bounding box center [154, 425] width 276 height 25
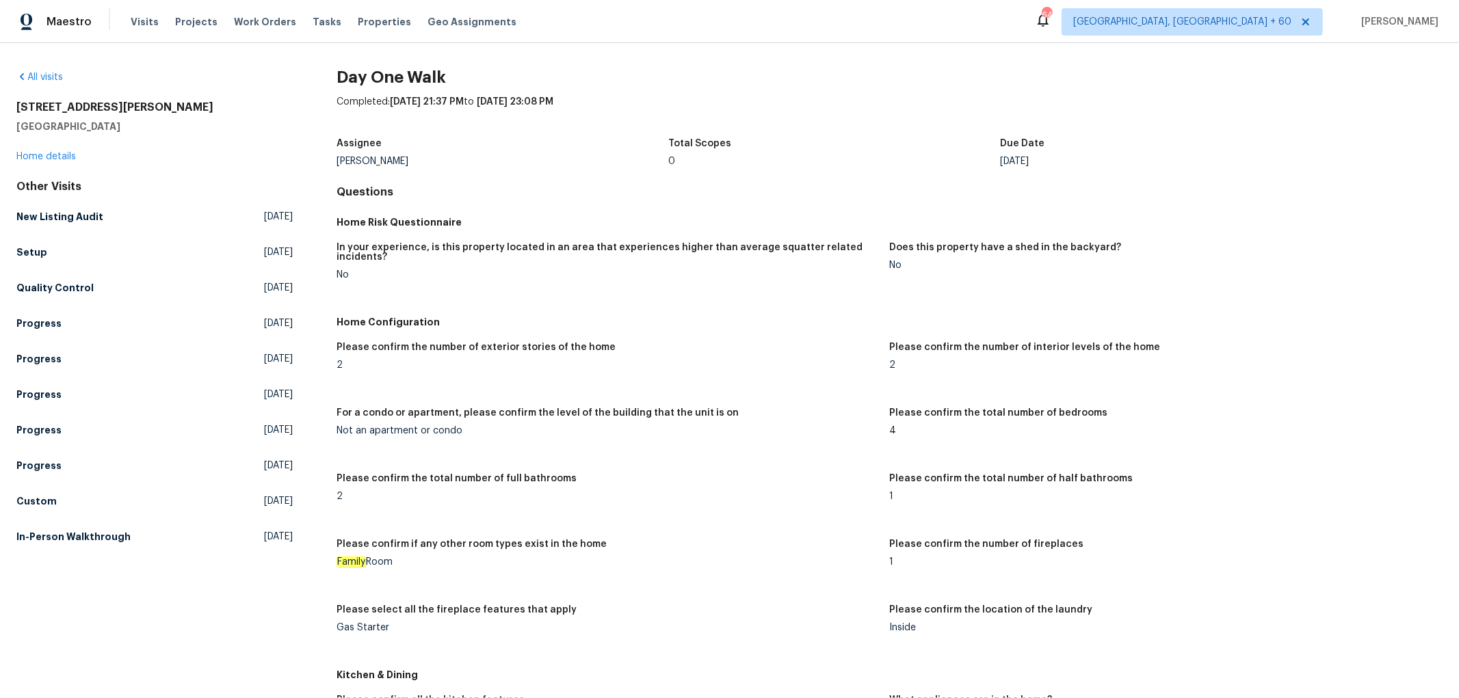
scroll to position [1115, 0]
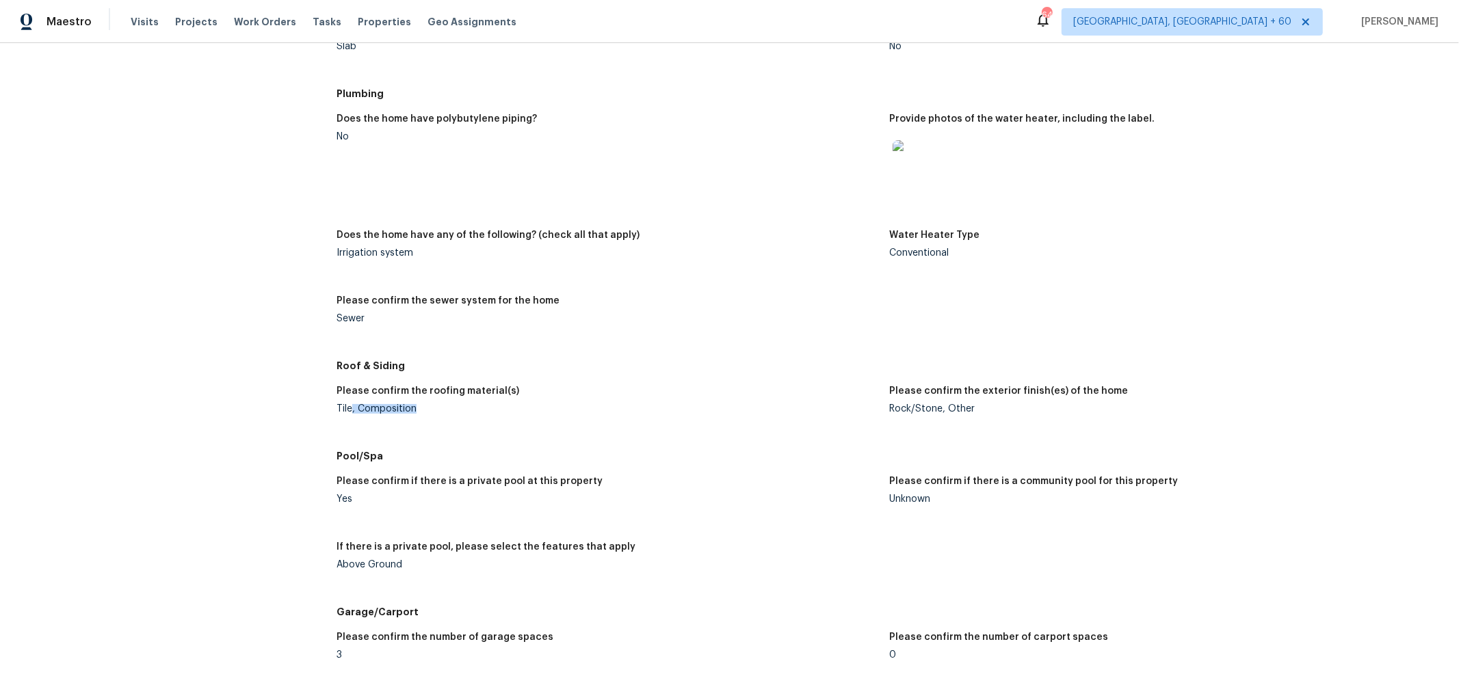
drag, startPoint x: 351, startPoint y: 406, endPoint x: 458, endPoint y: 404, distance: 107.4
click at [458, 404] on div "Tile, Composition" at bounding box center [608, 409] width 542 height 10
drag, startPoint x: 402, startPoint y: 402, endPoint x: 380, endPoint y: 402, distance: 21.2
click at [402, 404] on figure "Please confirm the roofing material(s) Tile, Composition" at bounding box center [613, 411] width 553 height 49
click at [380, 402] on div "Please confirm the roofing material(s)" at bounding box center [608, 396] width 542 height 18
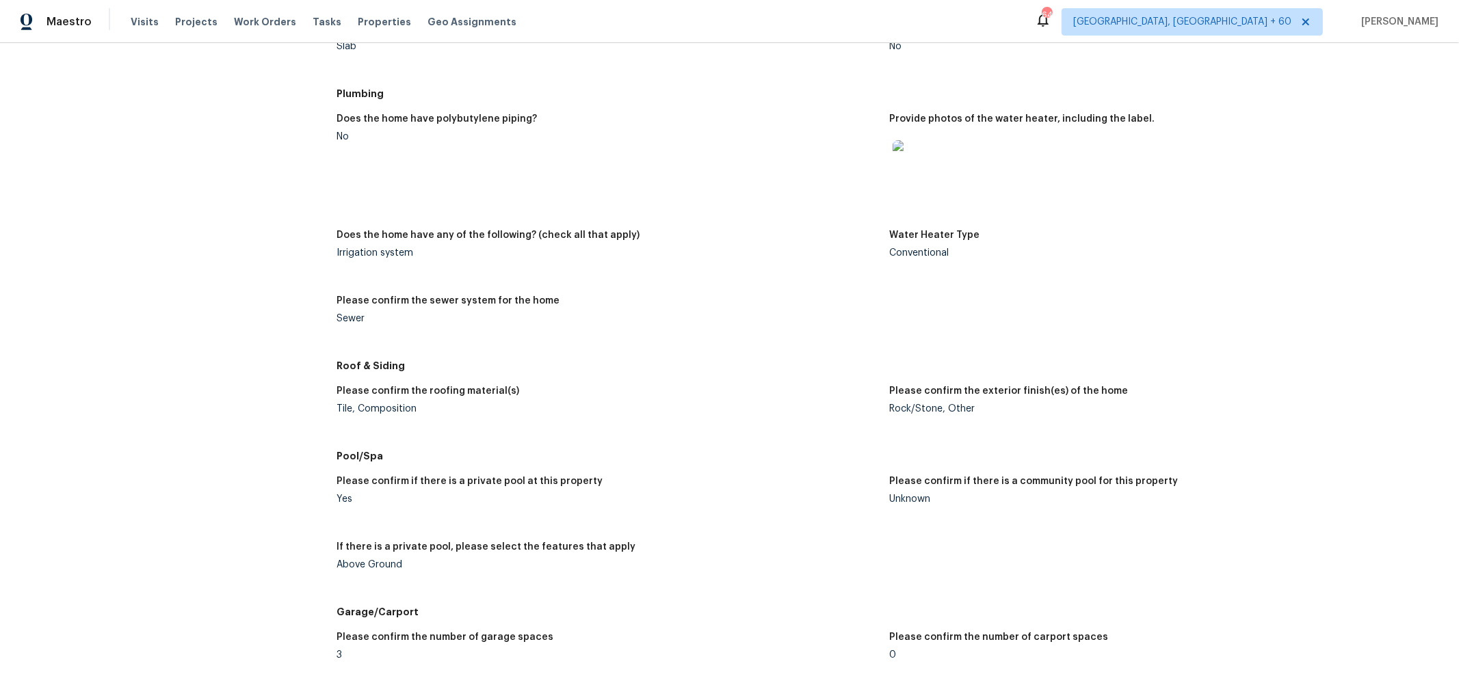
click at [395, 404] on div "Tile, Composition" at bounding box center [608, 409] width 542 height 10
click at [436, 409] on div "Tile, Composition" at bounding box center [608, 409] width 542 height 10
drag, startPoint x: 888, startPoint y: 406, endPoint x: 1015, endPoint y: 409, distance: 126.6
click at [1015, 409] on div "Rock/Stone, Other" at bounding box center [1161, 409] width 542 height 10
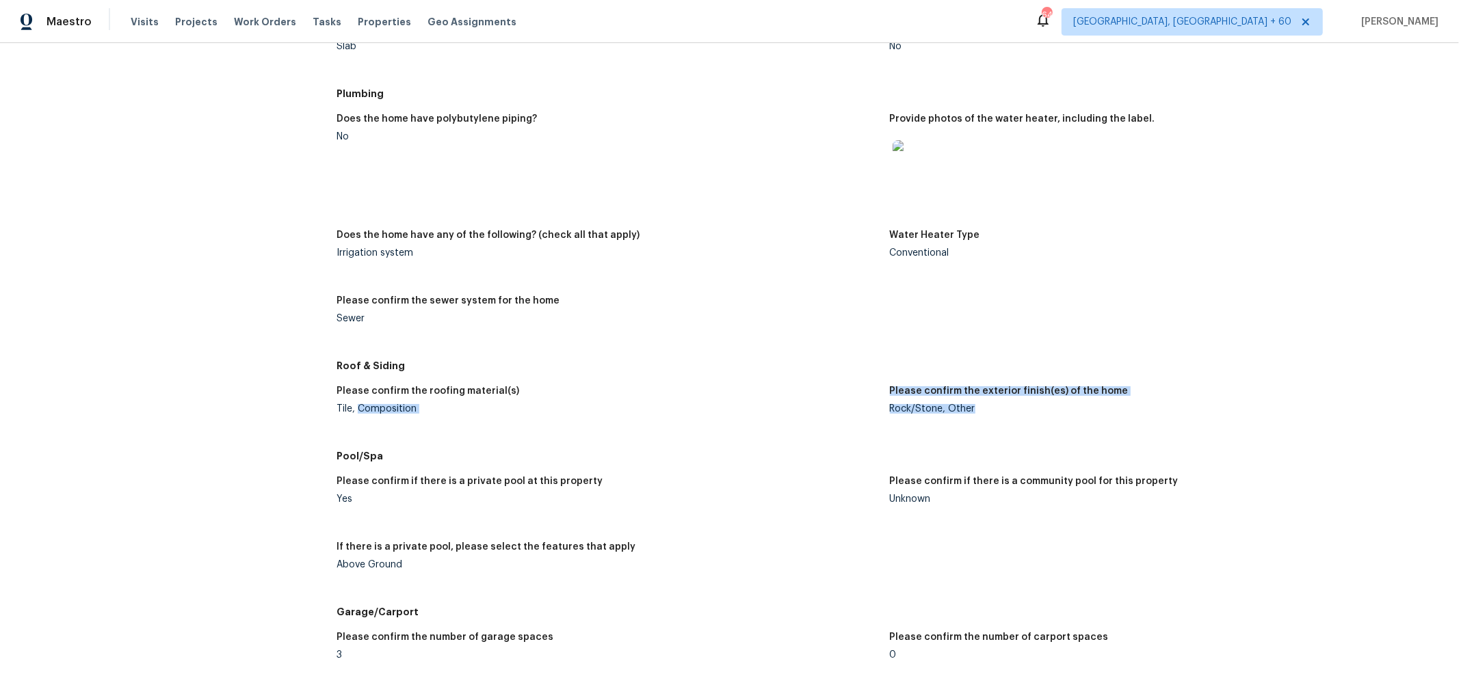
drag, startPoint x: 356, startPoint y: 405, endPoint x: 975, endPoint y: 409, distance: 619.1
click at [975, 409] on div "Please confirm the roofing material(s) Tile, Composition Please confirm the ext…" at bounding box center [890, 411] width 1106 height 66
click at [975, 409] on div "Rock/Stone, Other" at bounding box center [1161, 409] width 542 height 10
drag, startPoint x: 975, startPoint y: 409, endPoint x: 822, endPoint y: 412, distance: 153.3
click at [822, 412] on div "Please confirm the roofing material(s) Tile, Composition Please confirm the ext…" at bounding box center [890, 411] width 1106 height 66
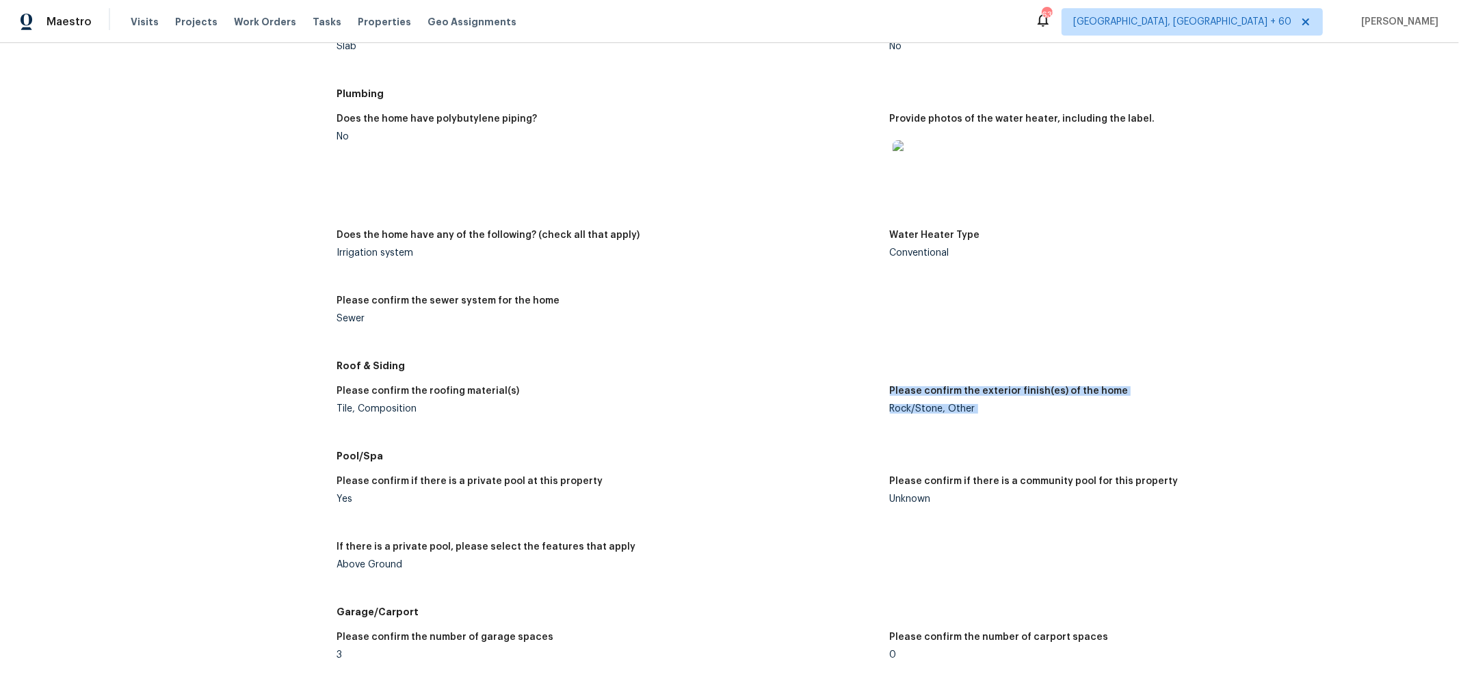
click at [890, 402] on div "Please confirm the exterior finish(es) of the home" at bounding box center [1161, 396] width 542 height 18
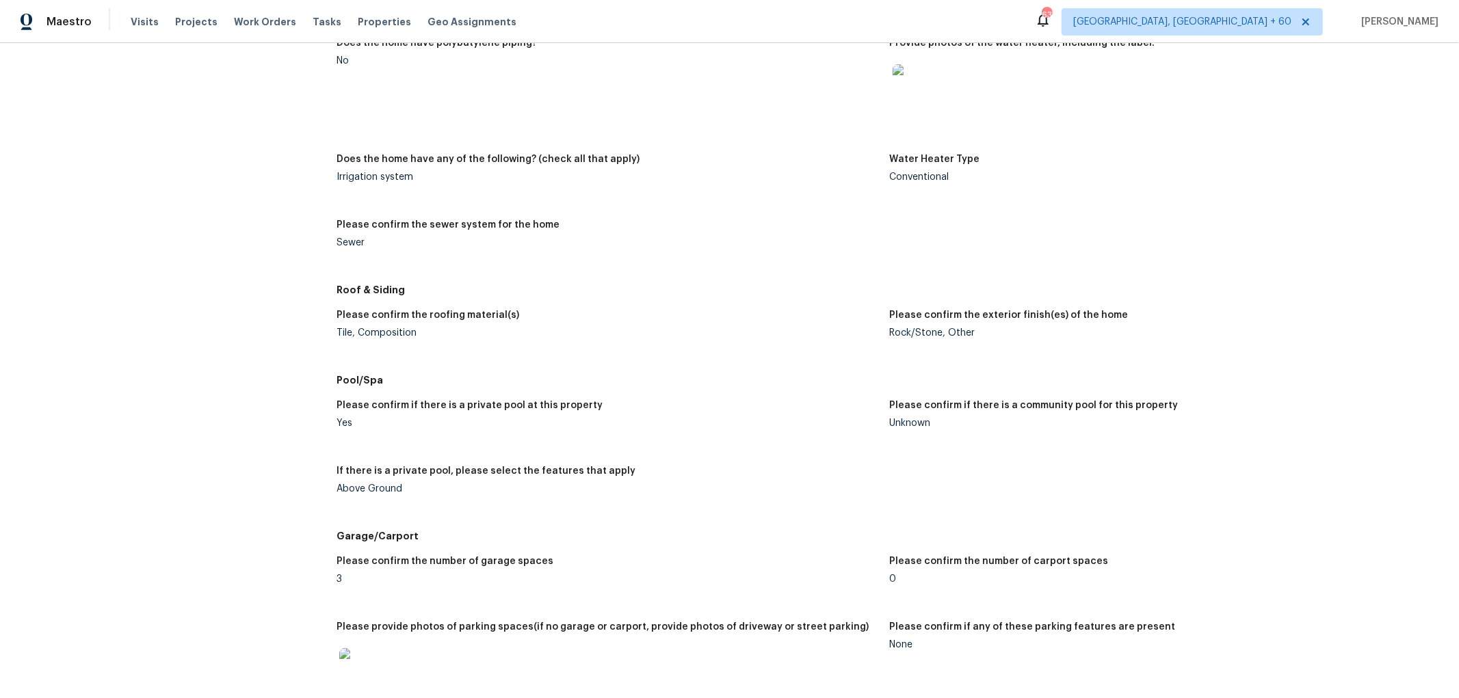
click at [683, 408] on div "Please confirm if there is a private pool at this property" at bounding box center [608, 410] width 542 height 18
